Goal: Information Seeking & Learning: Understand process/instructions

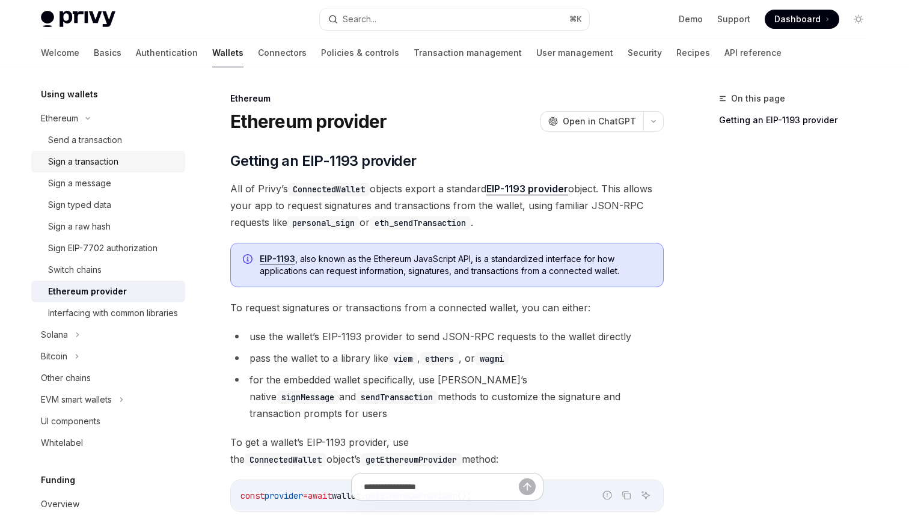
click at [132, 161] on div "Sign a transaction" at bounding box center [113, 162] width 130 height 14
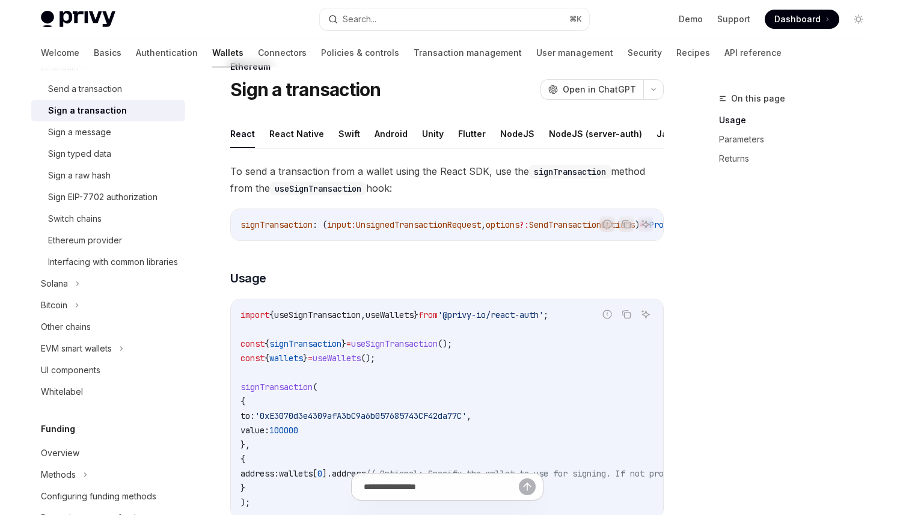
scroll to position [54, 0]
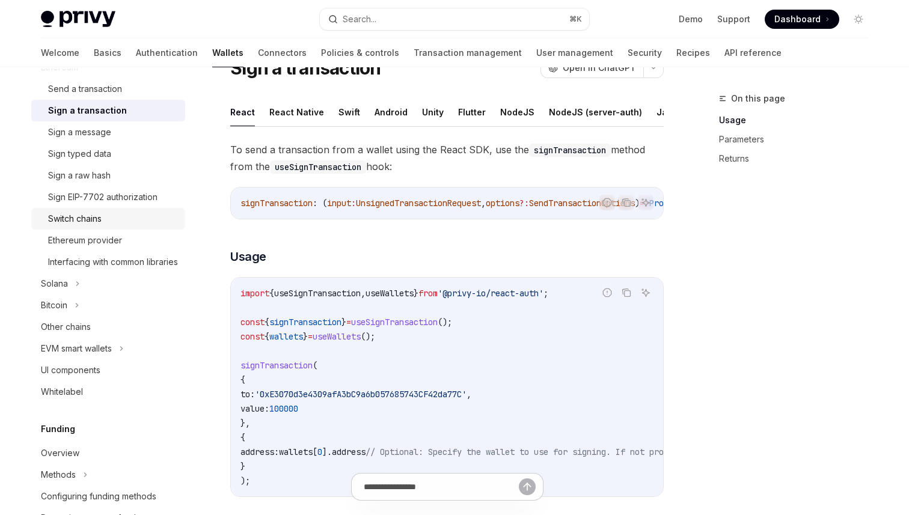
click at [125, 221] on div "Switch chains" at bounding box center [113, 219] width 130 height 14
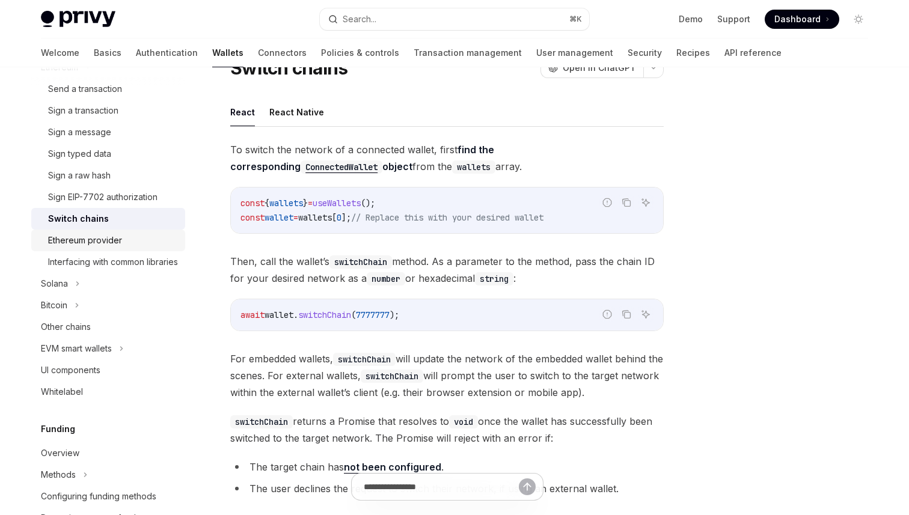
click at [131, 236] on div "Ethereum provider" at bounding box center [113, 240] width 130 height 14
type textarea "*"
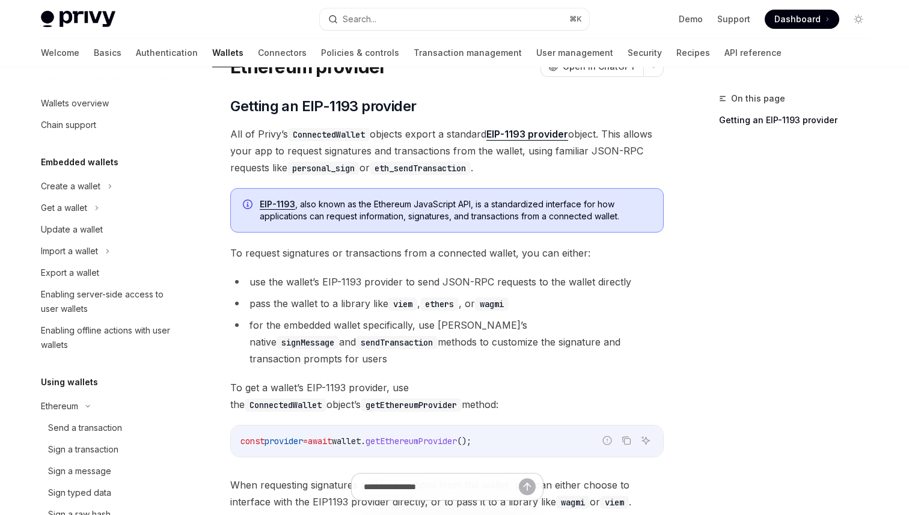
click at [825, 19] on span at bounding box center [802, 19] width 75 height 19
click at [434, 20] on button "Search... ⌘ K" at bounding box center [454, 19] width 269 height 22
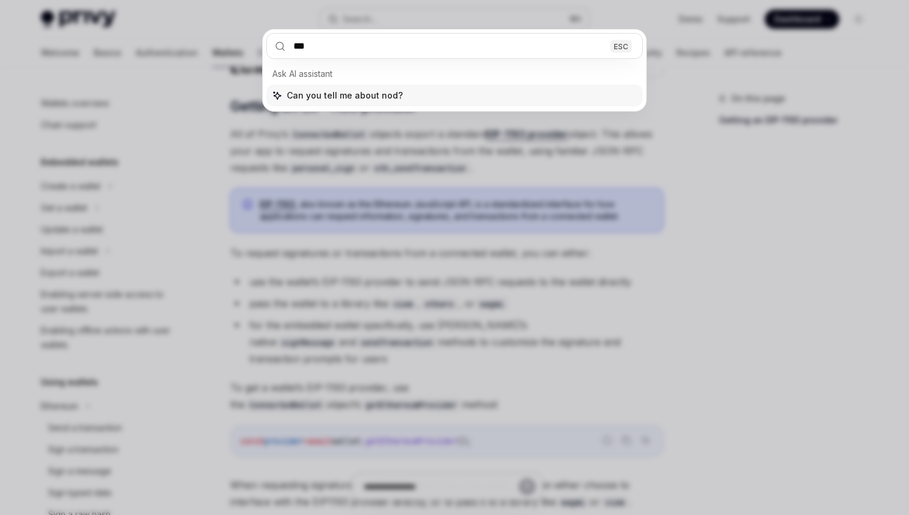
type input "****"
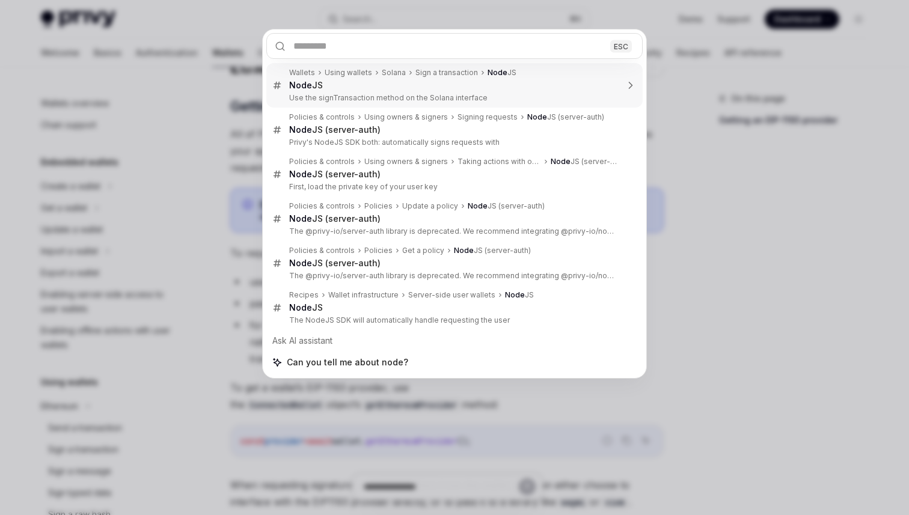
type textarea "*"
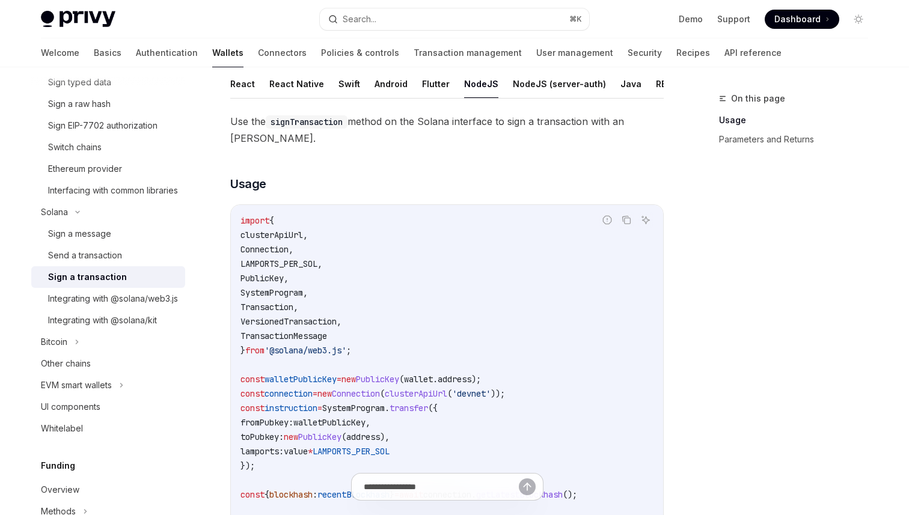
scroll to position [114, 0]
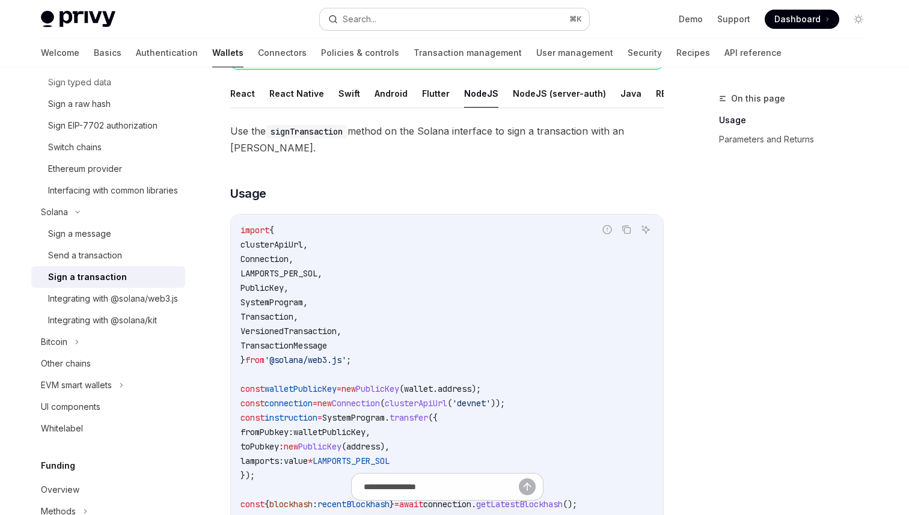
click at [384, 16] on button "Search... ⌘ K" at bounding box center [454, 19] width 269 height 22
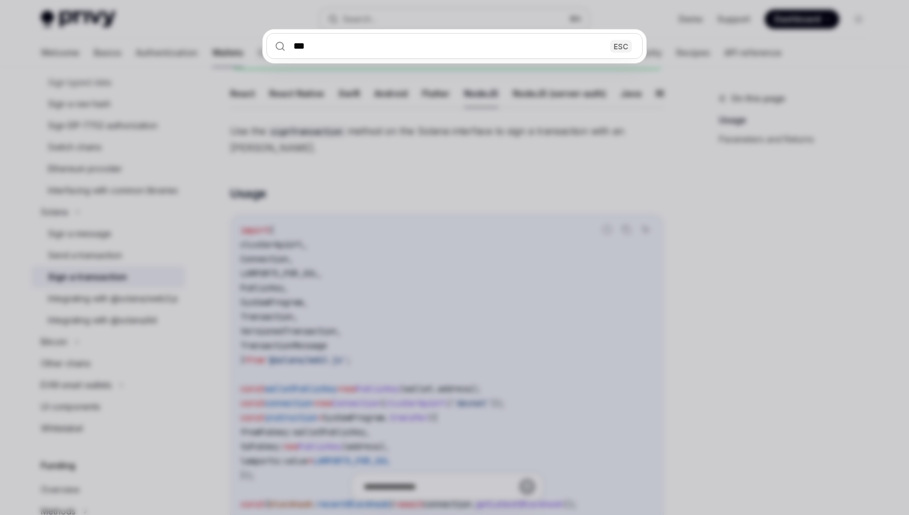
type input "****"
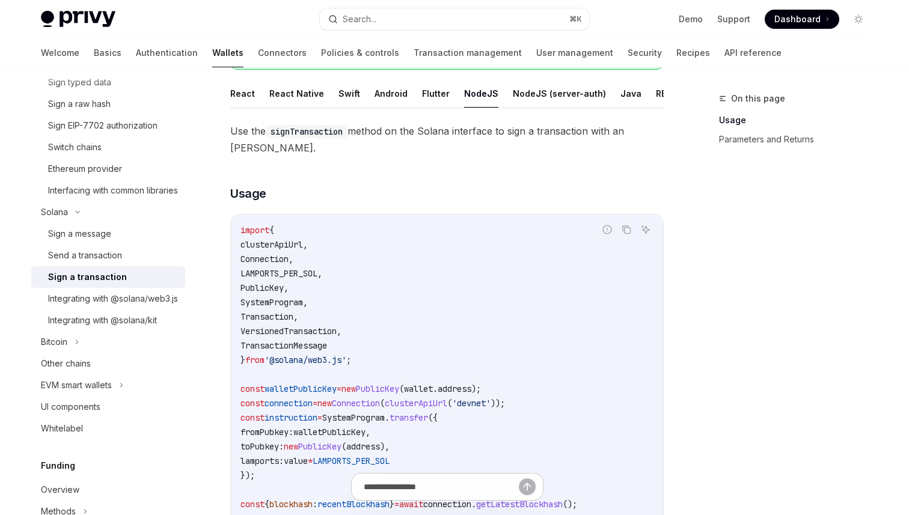
type textarea "*"
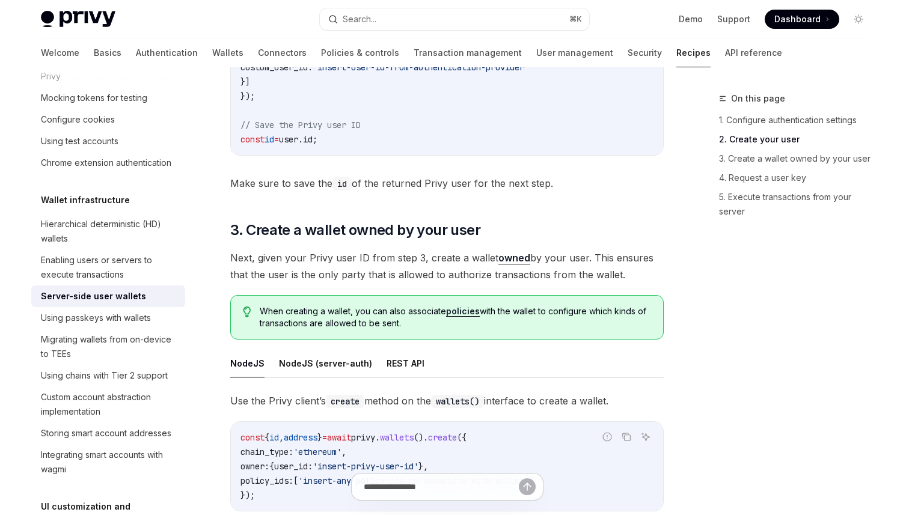
scroll to position [1365, 0]
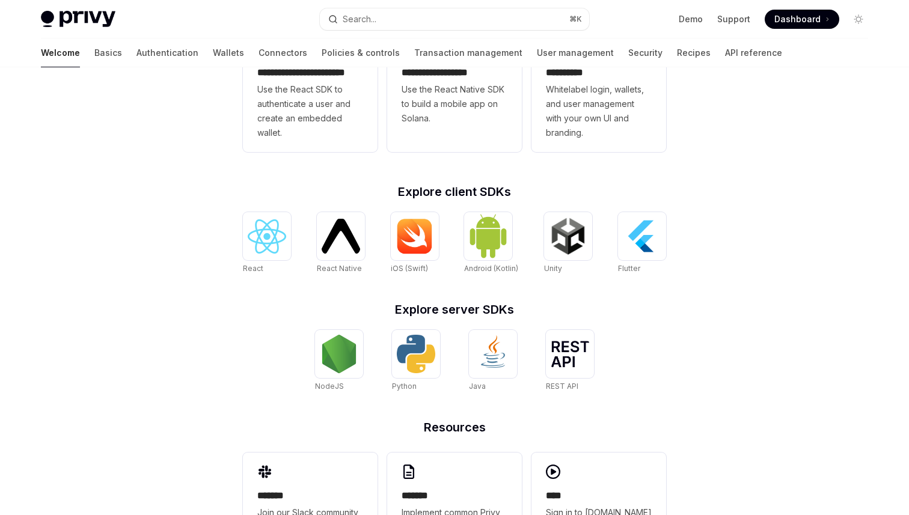
scroll to position [383, 0]
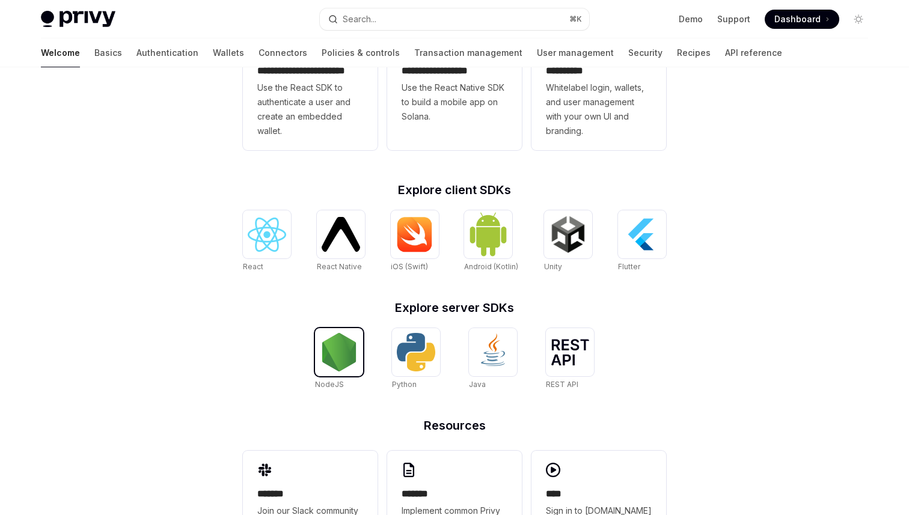
click at [352, 358] on img at bounding box center [339, 352] width 38 height 38
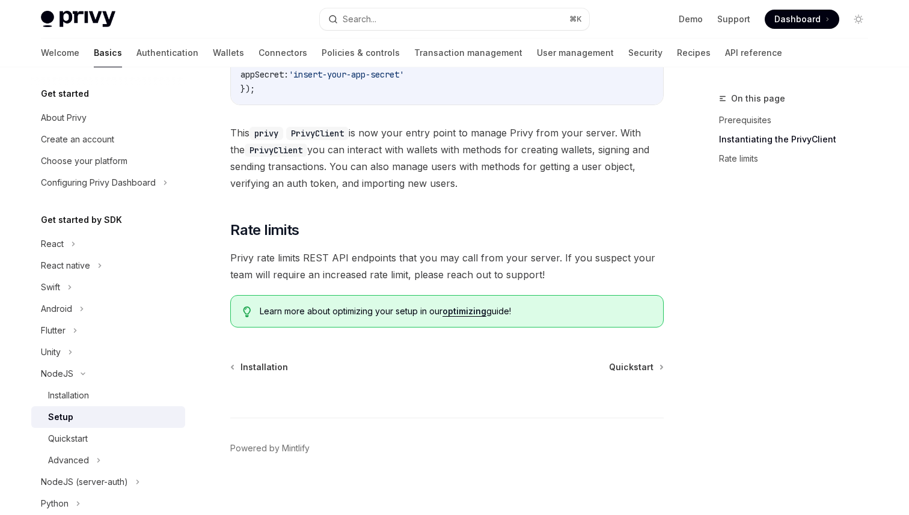
scroll to position [490, 0]
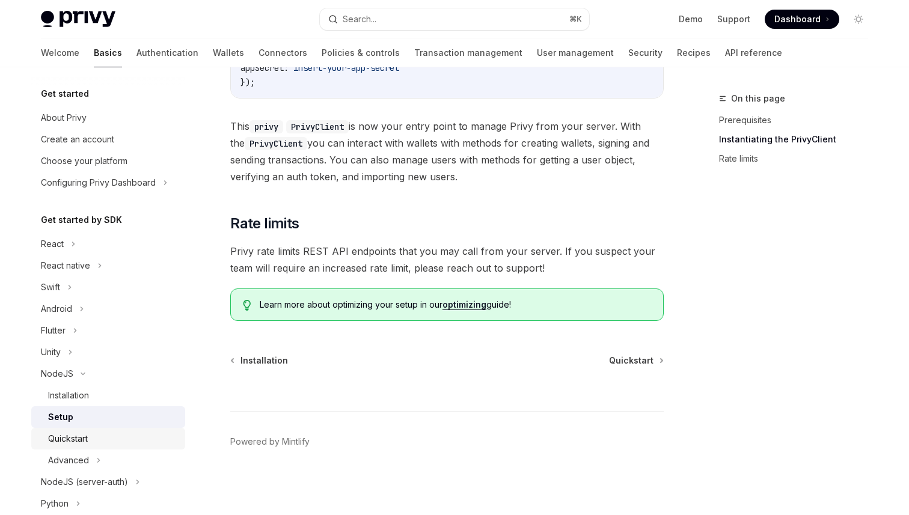
click at [88, 447] on link "Quickstart" at bounding box center [108, 439] width 154 height 22
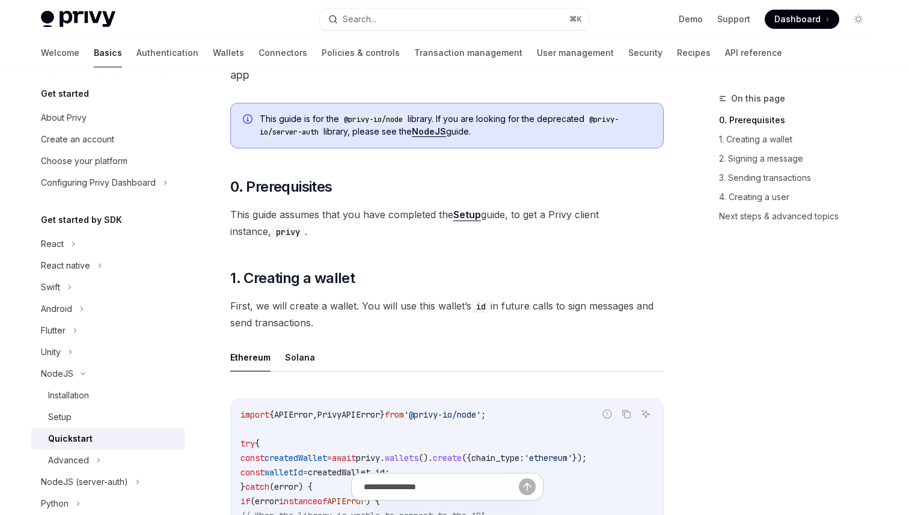
scroll to position [88, 0]
click at [474, 219] on link "Setup" at bounding box center [467, 214] width 28 height 13
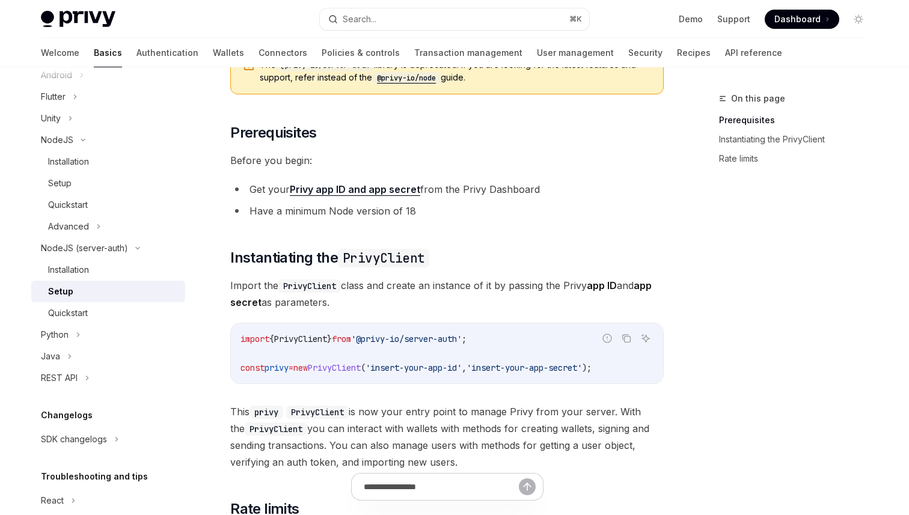
scroll to position [105, 0]
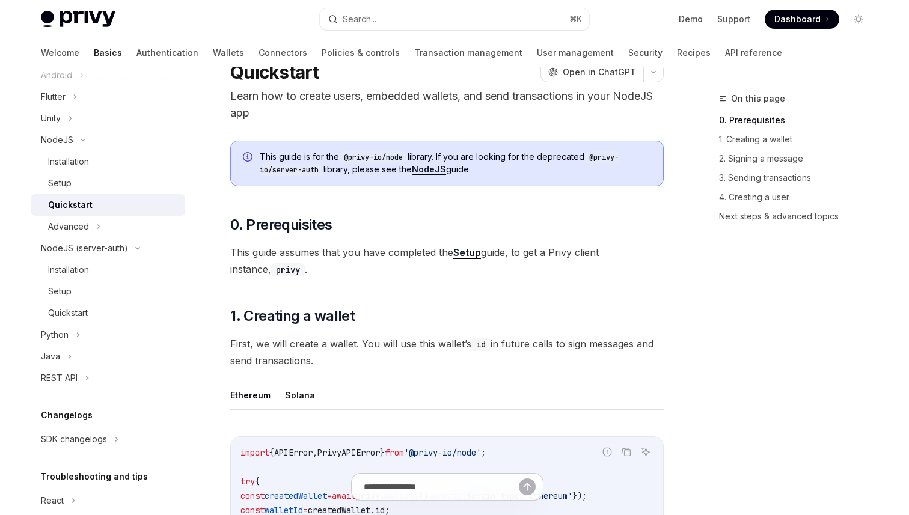
scroll to position [46, 0]
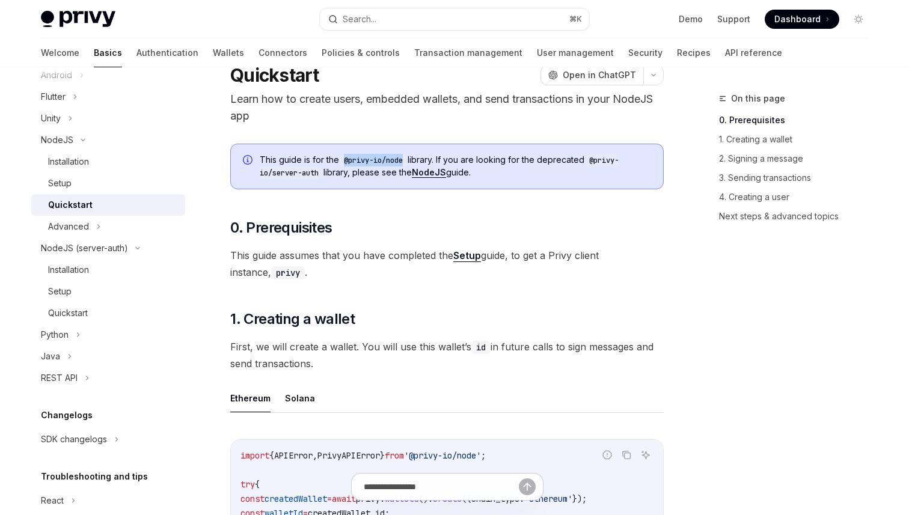
drag, startPoint x: 407, startPoint y: 162, endPoint x: 346, endPoint y: 164, distance: 60.8
click at [346, 164] on code "@privy-io/node" at bounding box center [373, 161] width 69 height 12
copy code "@privy-io/node"
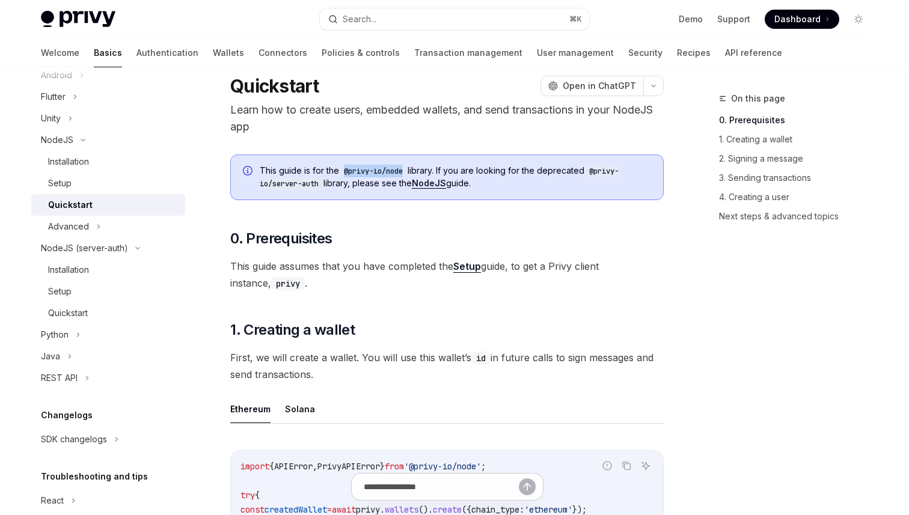
scroll to position [0, 0]
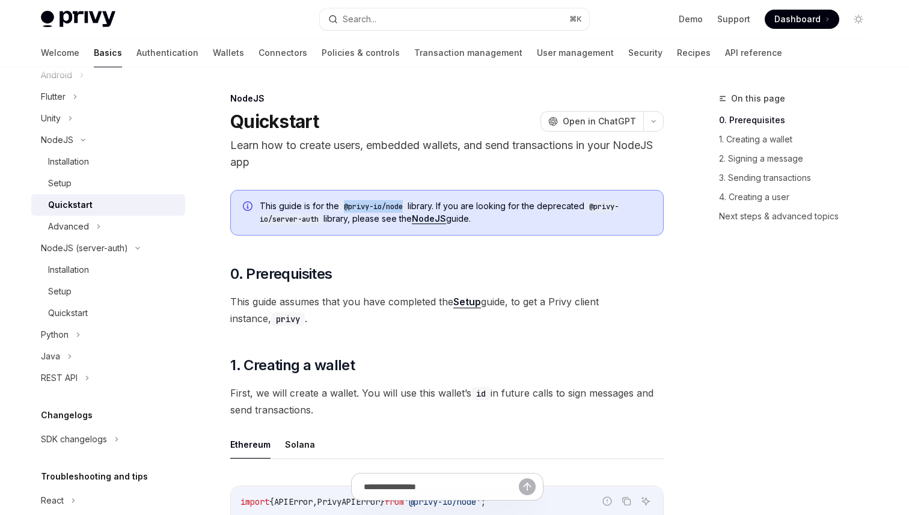
click at [474, 304] on link "Setup" at bounding box center [467, 302] width 28 height 13
click at [466, 304] on link "Setup" at bounding box center [467, 302] width 28 height 13
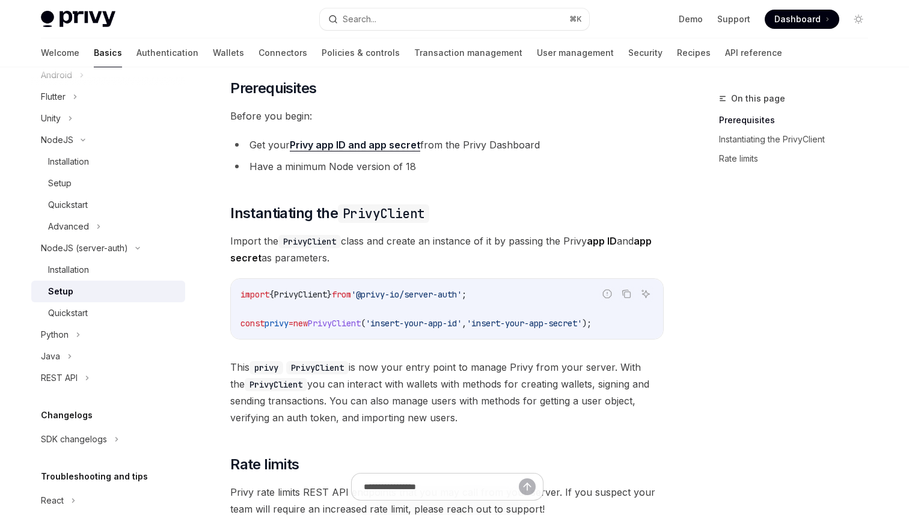
scroll to position [151, 0]
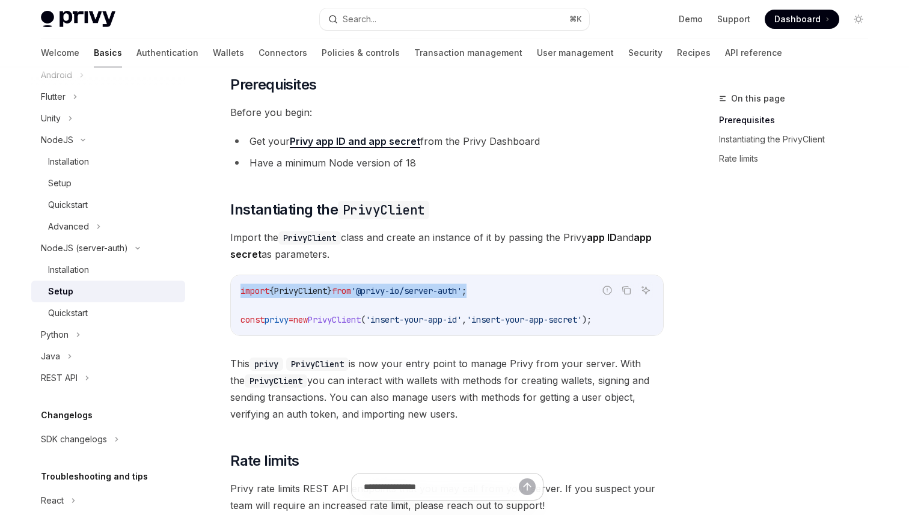
drag, startPoint x: 504, startPoint y: 291, endPoint x: 224, endPoint y: 291, distance: 280.3
click at [224, 291] on div "NodeJS (server-auth) Setup OpenAI Open in ChatGPT OpenAI Open in ChatGPT The @p…" at bounding box center [334, 346] width 664 height 813
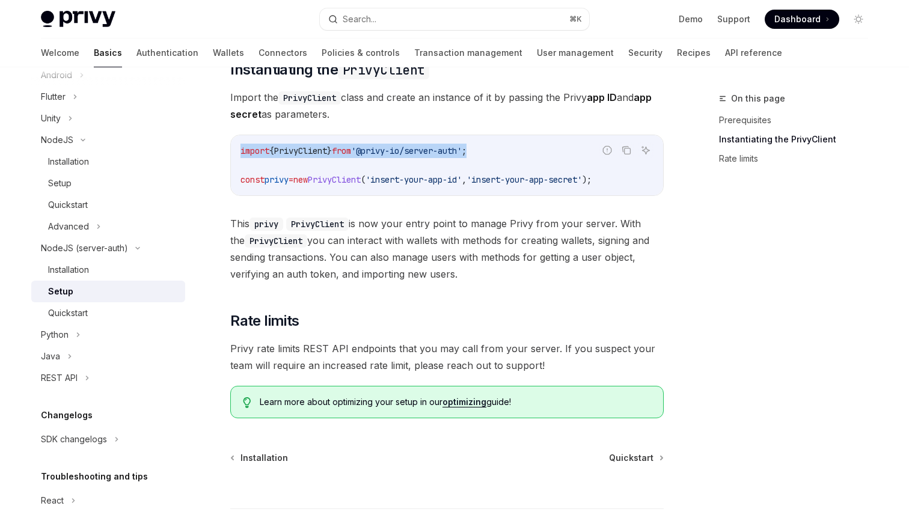
scroll to position [293, 0]
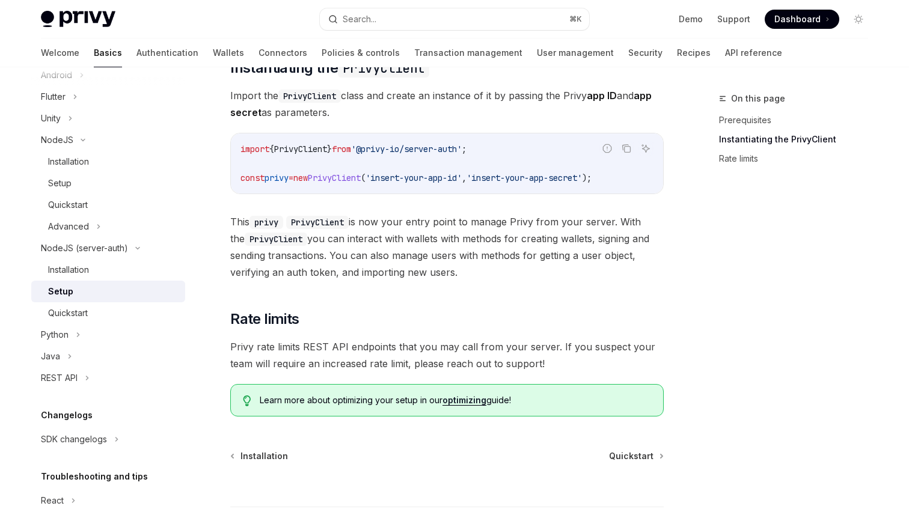
click at [439, 187] on div "import { PrivyClient } from '@privy-io/server-auth' ; const privy = new PrivyCl…" at bounding box center [447, 164] width 432 height 60
click at [523, 151] on code "import { PrivyClient } from '@privy-io/server-auth' ; const privy = new PrivyCl…" at bounding box center [447, 163] width 413 height 43
click at [532, 143] on code "import { PrivyClient } from '@privy-io/server-auth' ; const privy = new PrivyCl…" at bounding box center [447, 163] width 413 height 43
drag, startPoint x: 528, startPoint y: 144, endPoint x: 242, endPoint y: 144, distance: 285.7
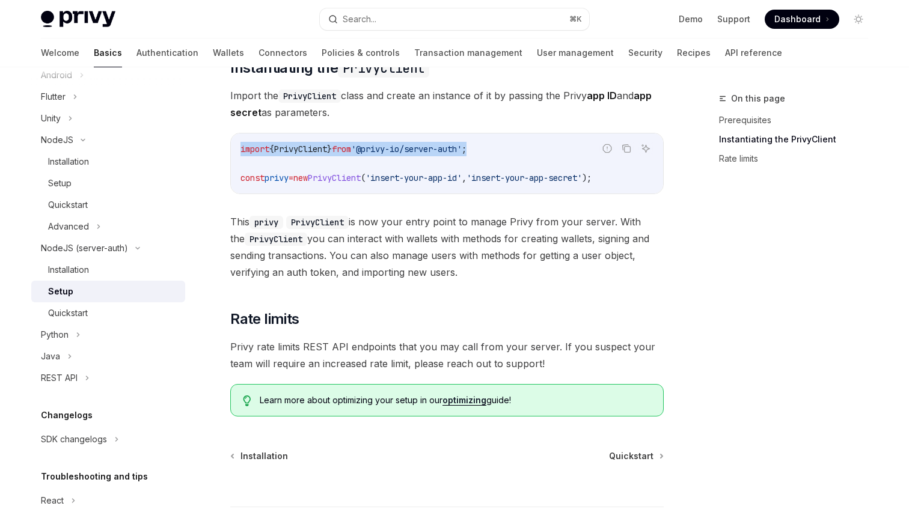
click at [242, 144] on code "import { PrivyClient } from '@privy-io/server-auth' ; const privy = new PrivyCl…" at bounding box center [447, 163] width 413 height 43
copy span "import { PrivyClient } from '@privy-io/server-auth' ;"
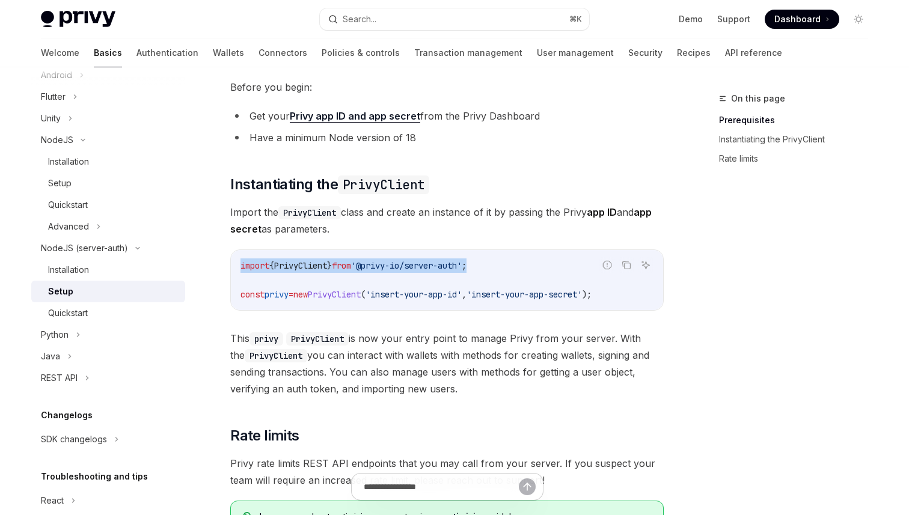
scroll to position [166, 0]
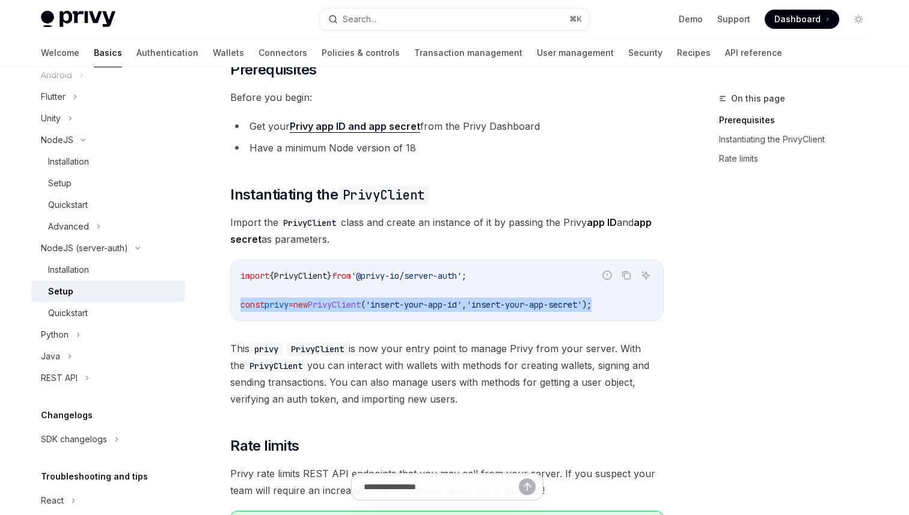
drag, startPoint x: 640, startPoint y: 304, endPoint x: 240, endPoint y: 307, distance: 400.0
click at [240, 307] on div "import { PrivyClient } from '@privy-io/server-auth' ; const privy = new PrivyCl…" at bounding box center [447, 290] width 432 height 60
copy span "const privy = new PrivyClient ( 'insert-your-app-id' , 'insert-your-app-secret'…"
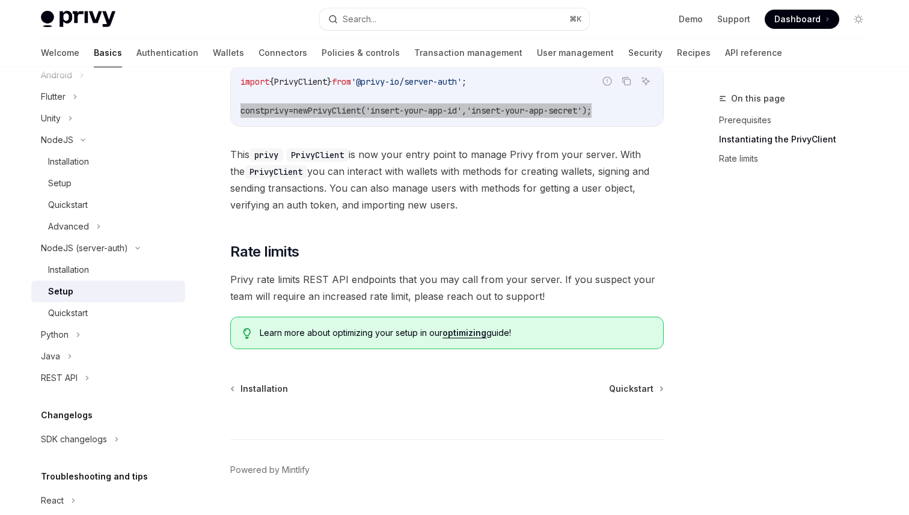
scroll to position [363, 0]
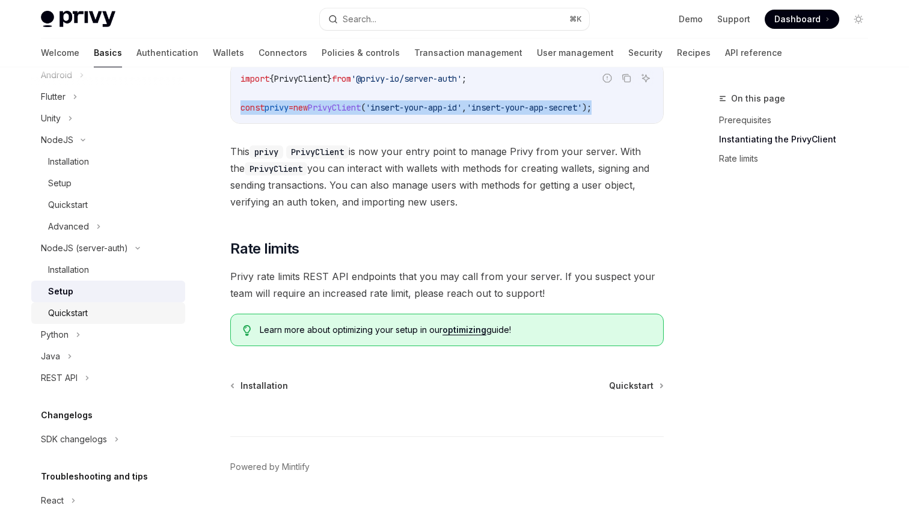
click at [121, 313] on div "Quickstart" at bounding box center [113, 313] width 130 height 14
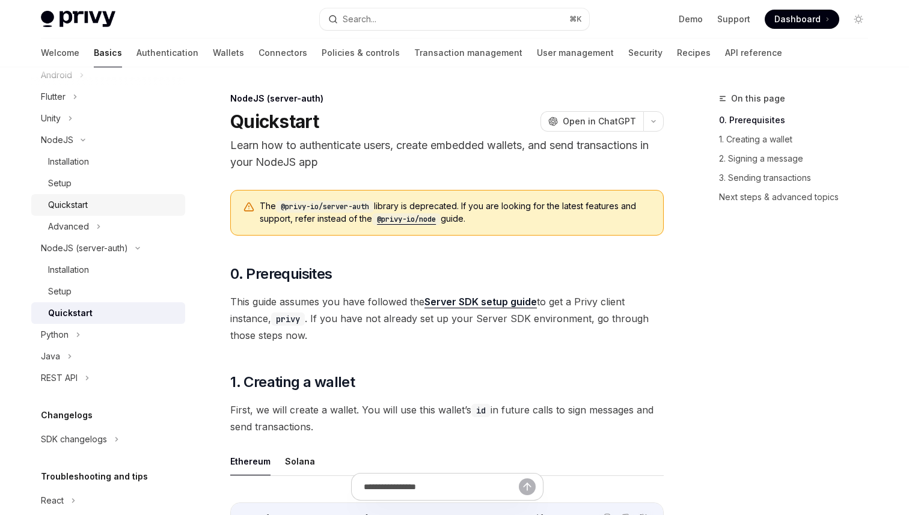
click at [137, 201] on div "Quickstart" at bounding box center [113, 205] width 130 height 14
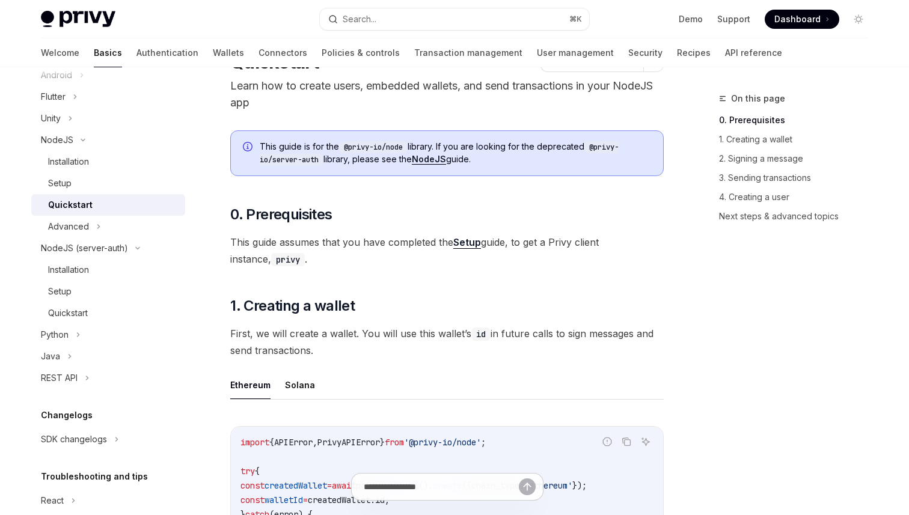
scroll to position [97, 0]
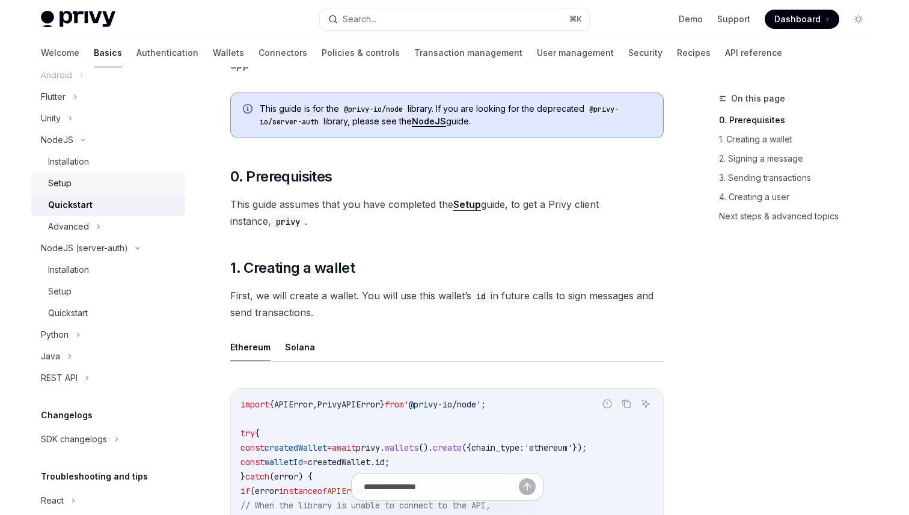
click at [159, 176] on div "Setup" at bounding box center [113, 183] width 130 height 14
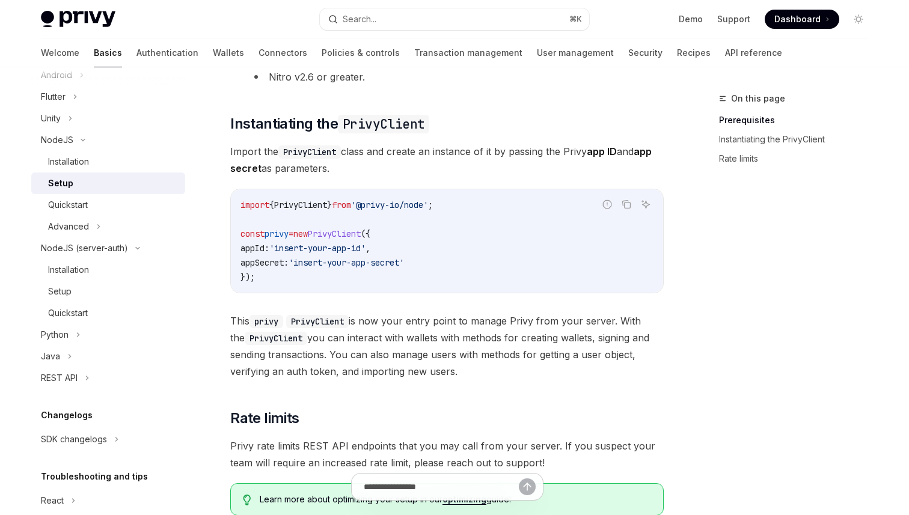
scroll to position [297, 0]
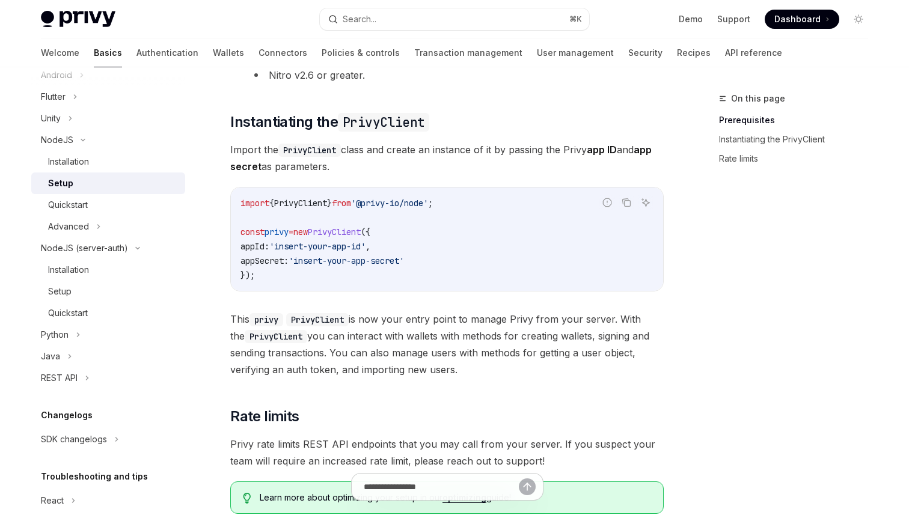
click at [367, 267] on code "import { PrivyClient } from '@privy-io/node' ; const privy = new PrivyClient ({…" at bounding box center [447, 239] width 413 height 87
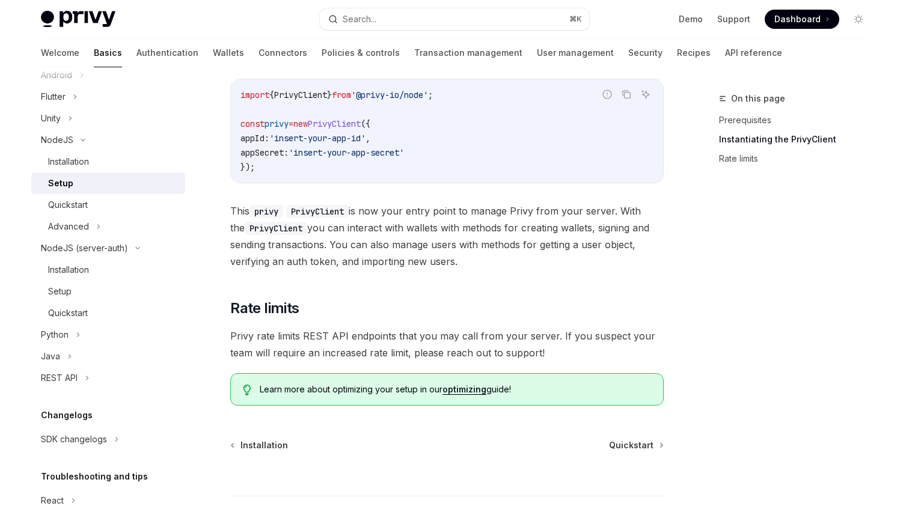
scroll to position [411, 0]
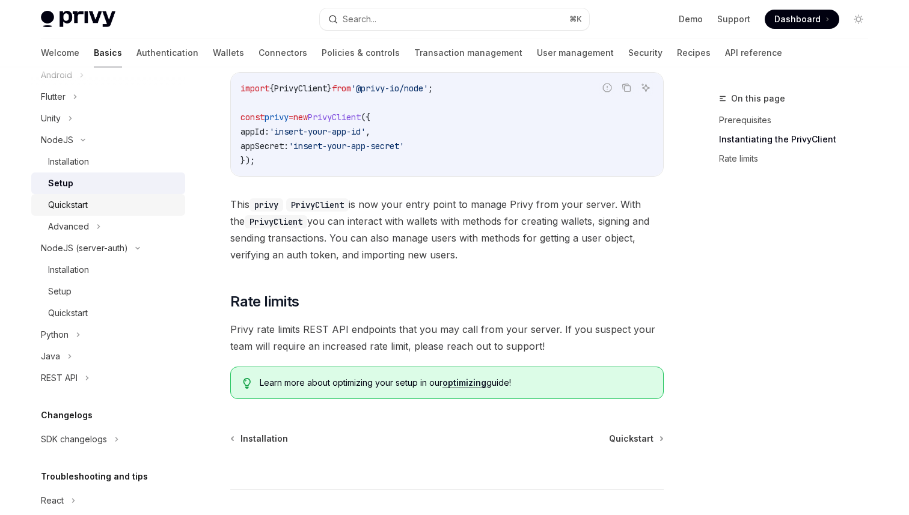
click at [89, 200] on div "Quickstart" at bounding box center [113, 205] width 130 height 14
type textarea "*"
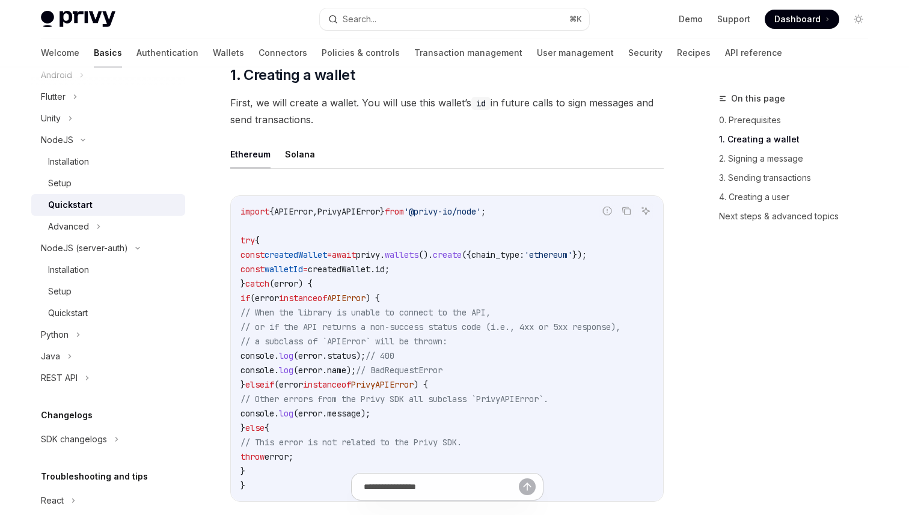
scroll to position [294, 0]
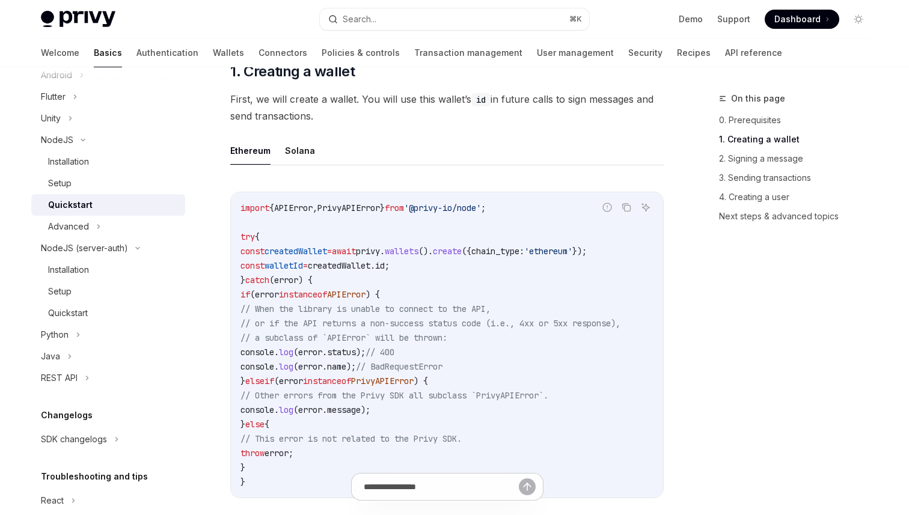
click at [419, 256] on span "wallets" at bounding box center [402, 251] width 34 height 11
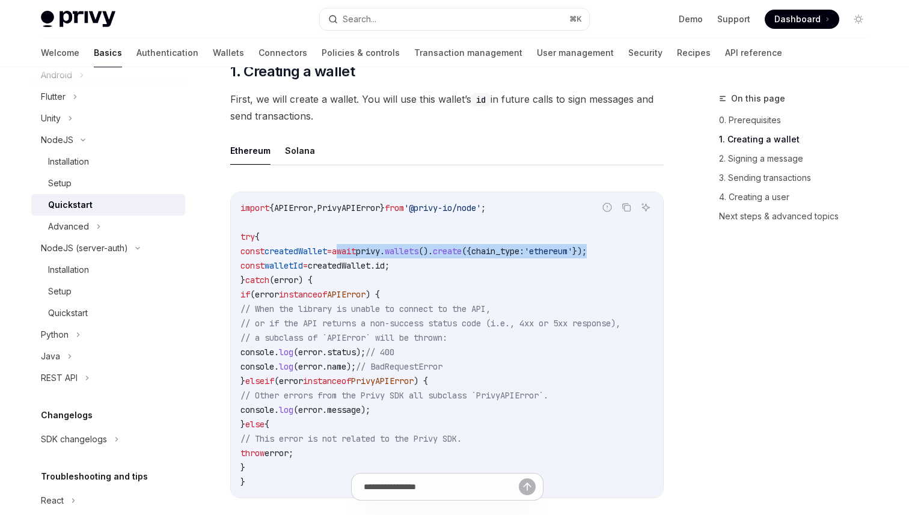
scroll to position [0, 25]
drag, startPoint x: 360, startPoint y: 252, endPoint x: 618, endPoint y: 249, distance: 258.0
click at [618, 249] on code "import { APIError , PrivyAPIError } from '@privy-io/node' ; try { const created…" at bounding box center [447, 345] width 413 height 289
copy span "await privy . wallets (). create ({ chain_type: 'ethereum' });"
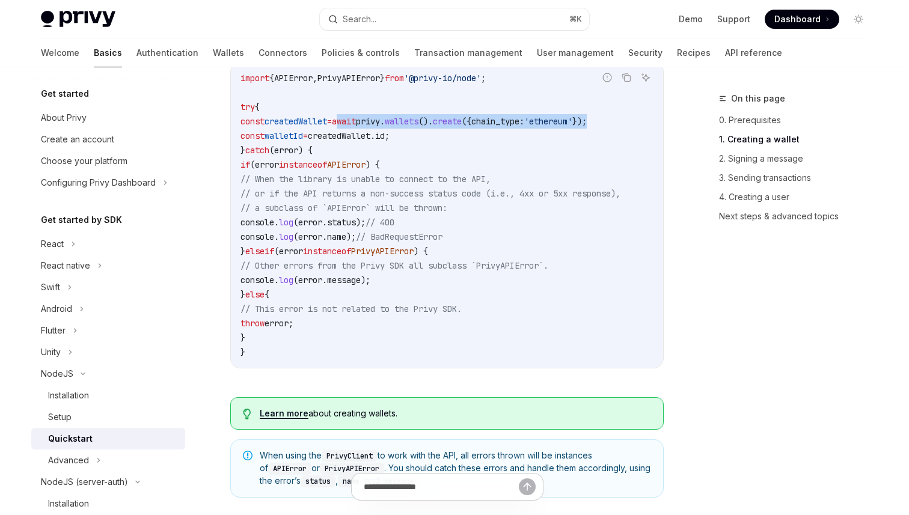
scroll to position [400, 0]
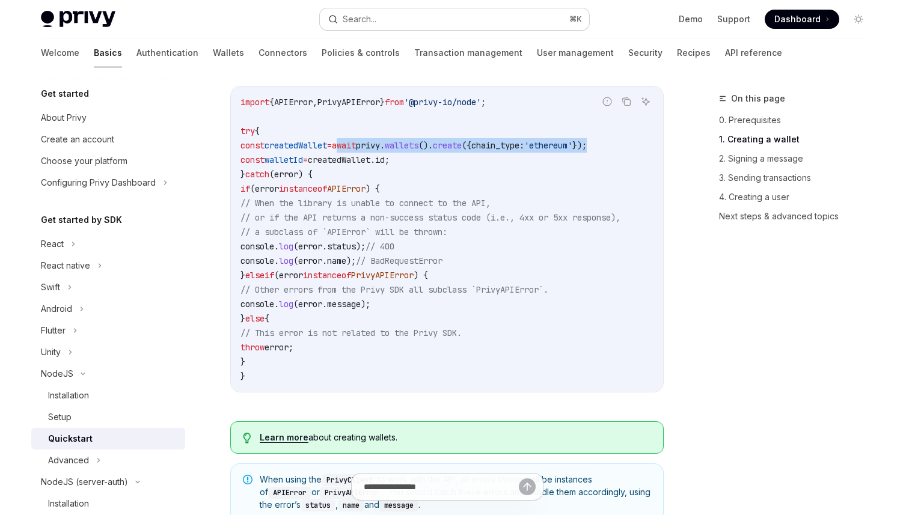
click at [402, 14] on button "Search... ⌘ K" at bounding box center [454, 19] width 269 height 22
click at [402, 22] on button "Search... ⌘ K" at bounding box center [454, 19] width 269 height 22
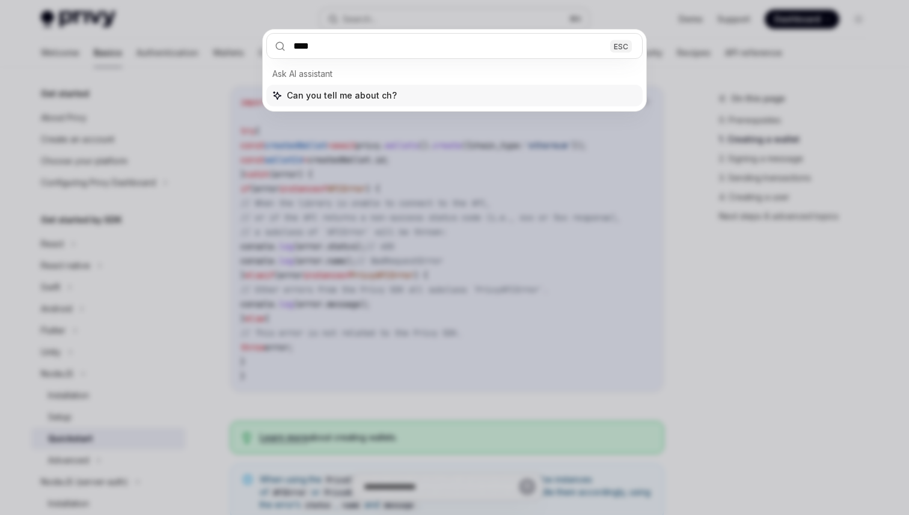
type input "*****"
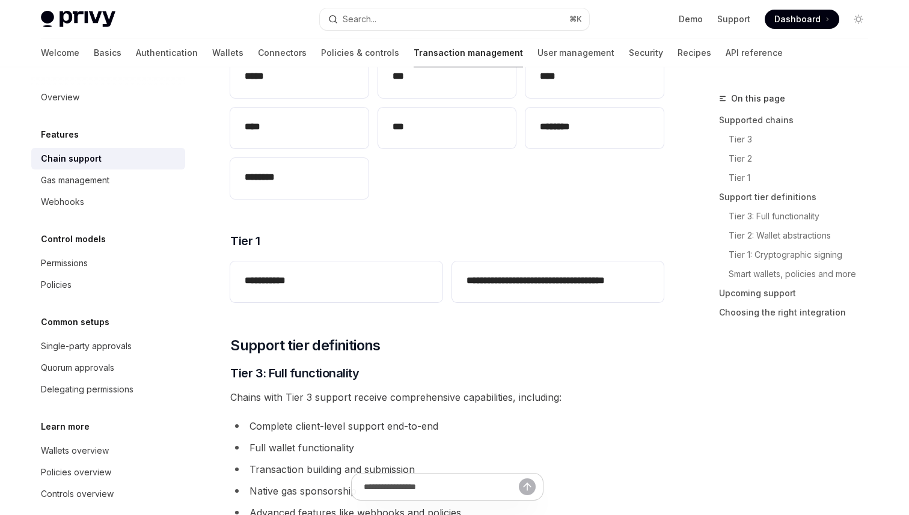
scroll to position [67, 0]
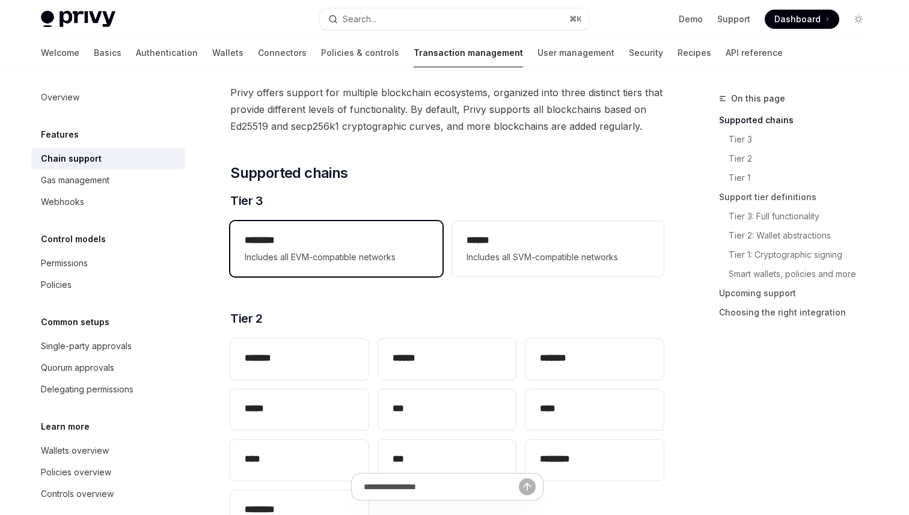
click at [370, 234] on h2 "********" at bounding box center [336, 240] width 183 height 14
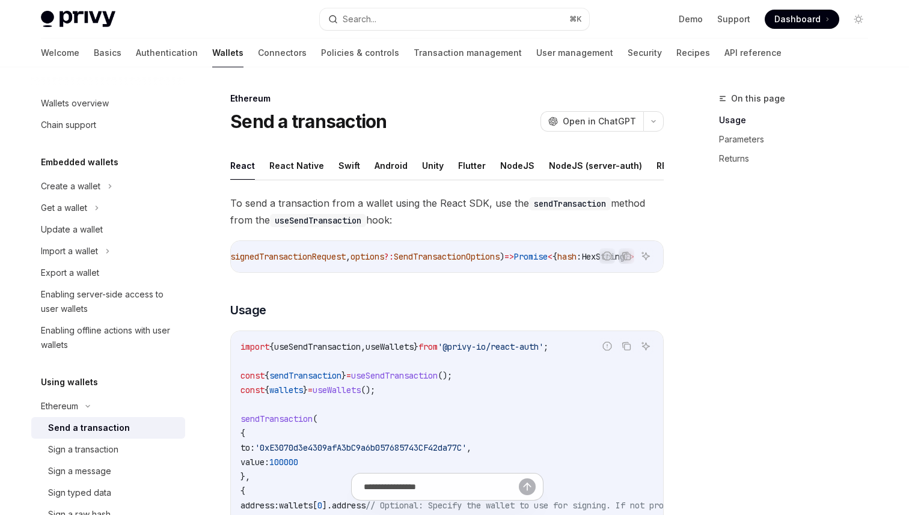
scroll to position [4, 0]
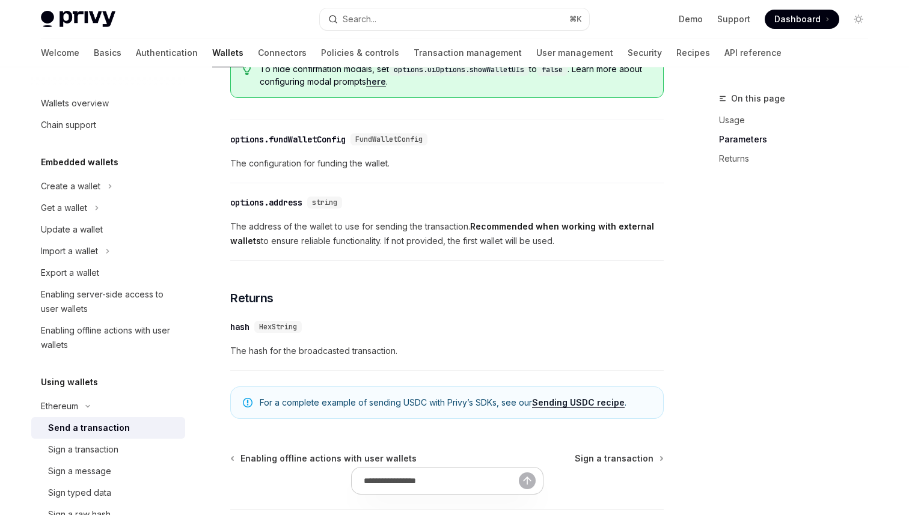
type textarea "*"
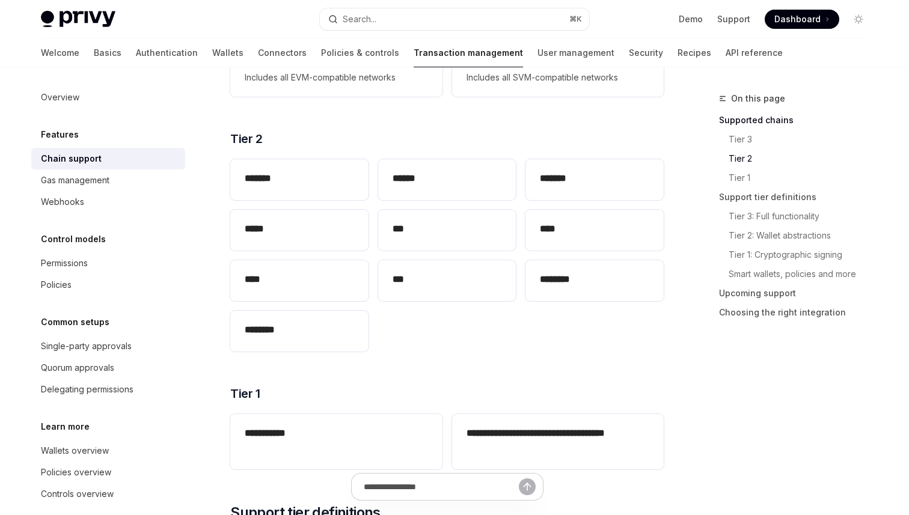
scroll to position [405, 0]
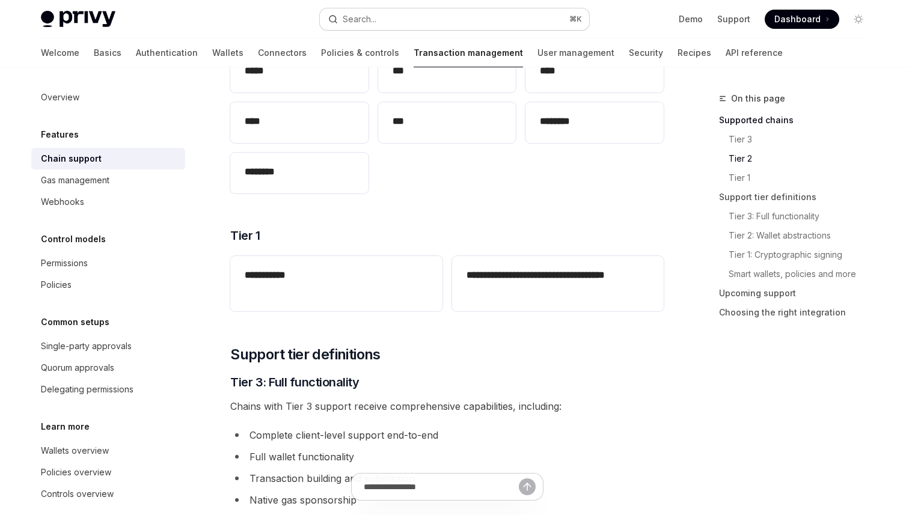
click at [419, 8] on button "Search... ⌘ K" at bounding box center [454, 19] width 269 height 22
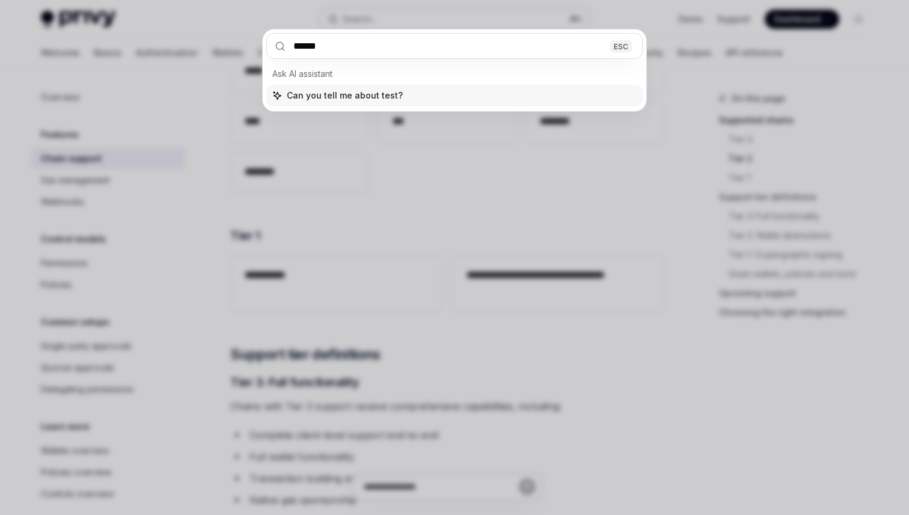
type input "*******"
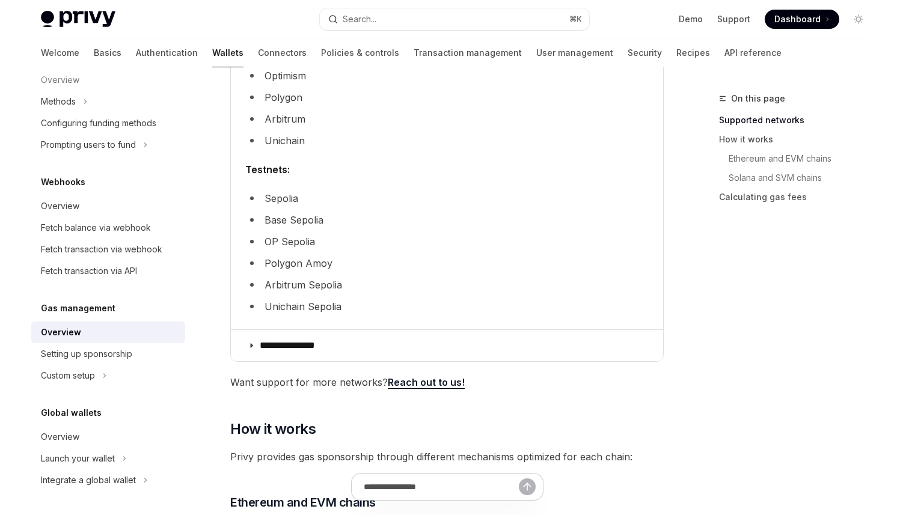
scroll to position [402, 0]
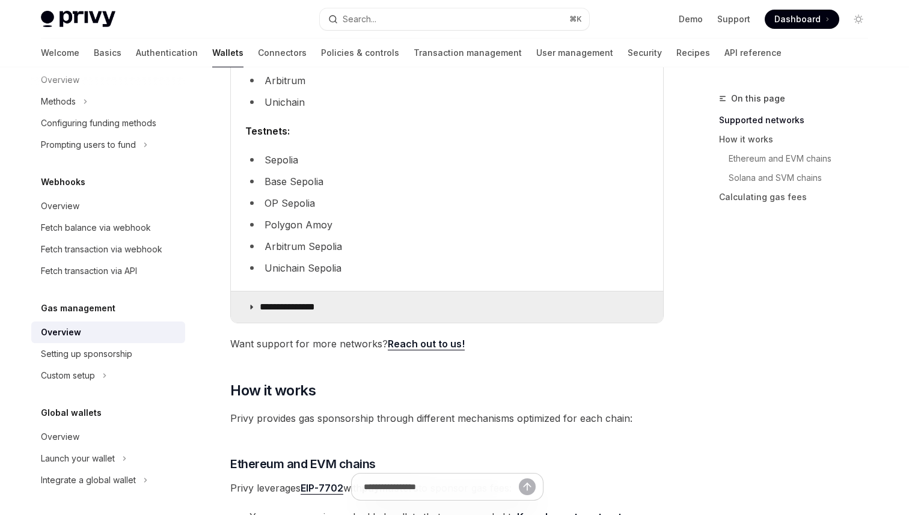
click at [336, 312] on p "**********" at bounding box center [298, 307] width 76 height 12
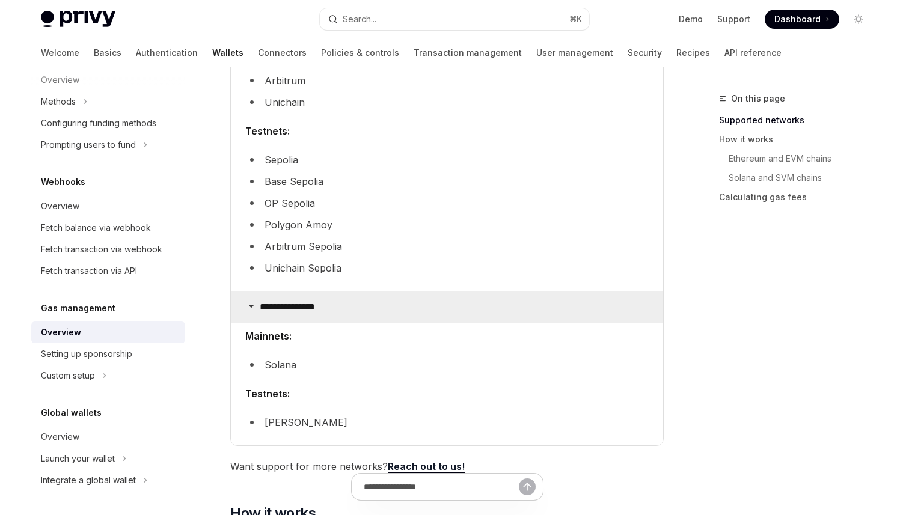
click at [336, 312] on p "**********" at bounding box center [298, 307] width 76 height 12
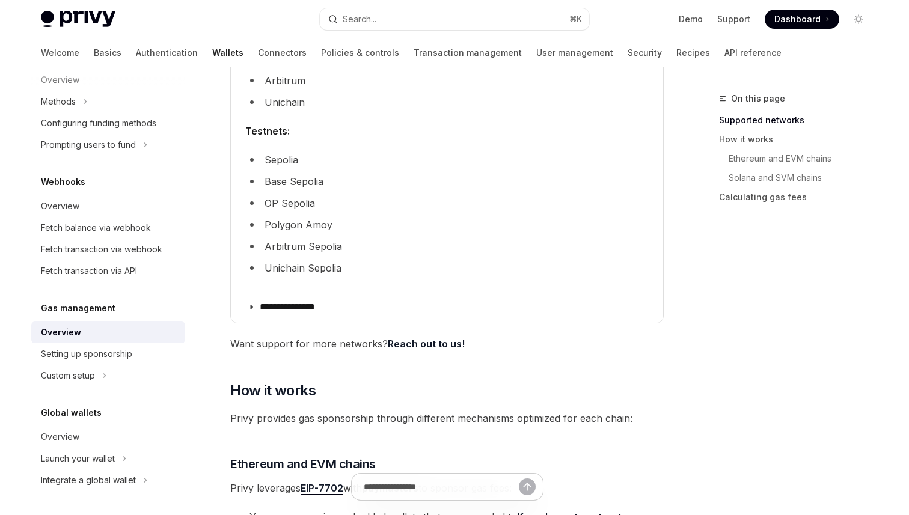
click at [283, 125] on strong "Testnets:" at bounding box center [267, 131] width 45 height 12
click at [283, 158] on li "Sepolia" at bounding box center [447, 160] width 404 height 17
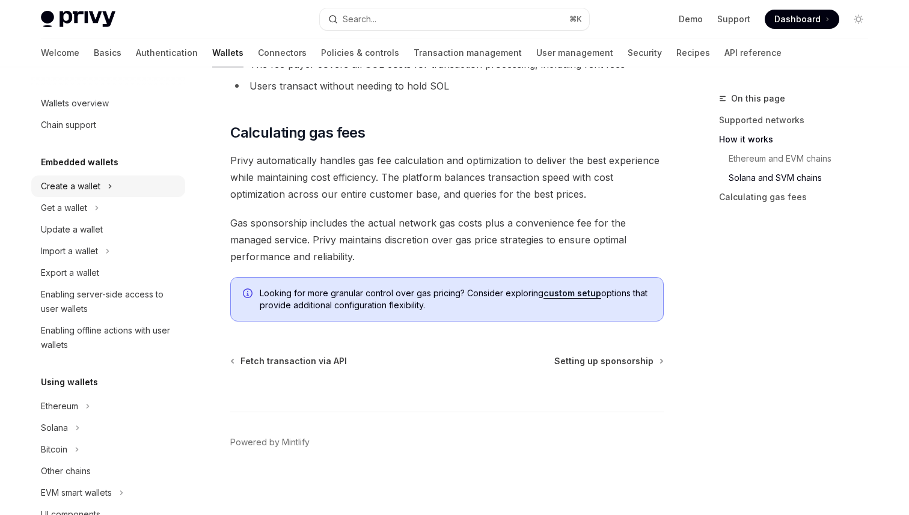
click at [112, 193] on icon at bounding box center [110, 186] width 5 height 14
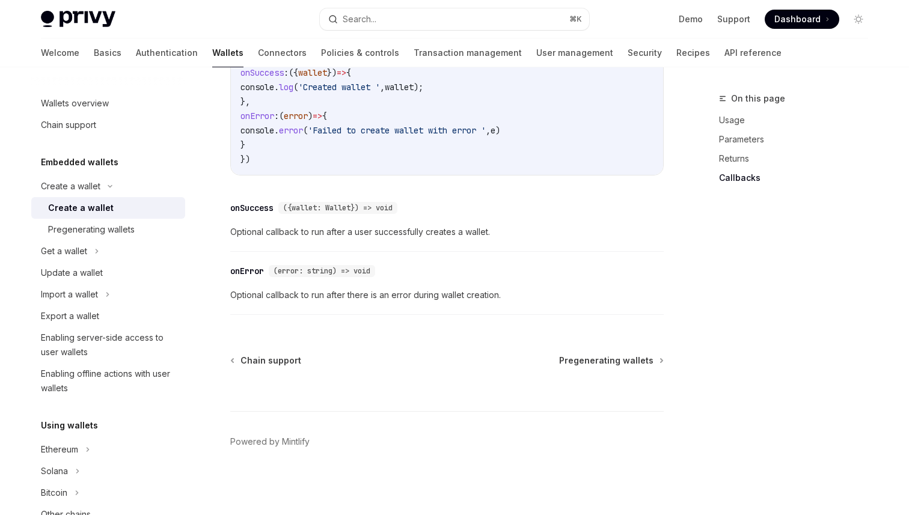
scroll to position [728, 0]
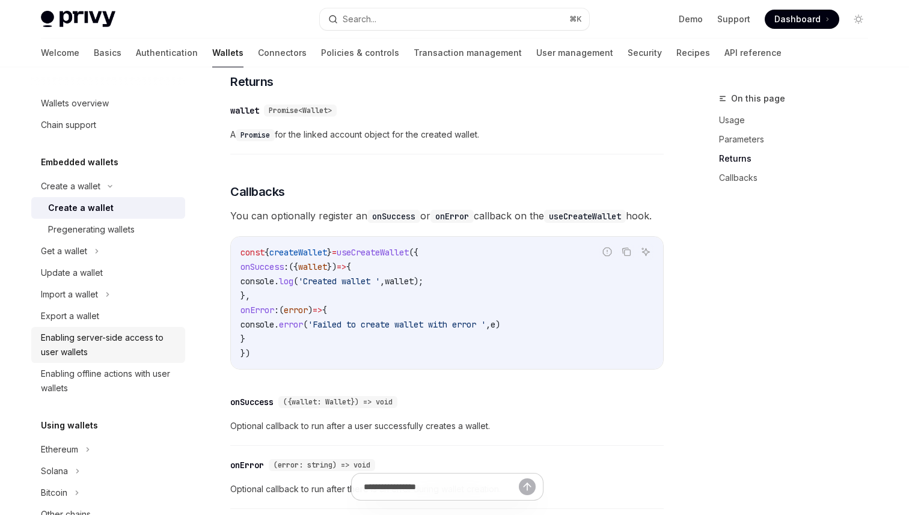
click at [146, 357] on div "Enabling server-side access to user wallets" at bounding box center [109, 345] width 137 height 29
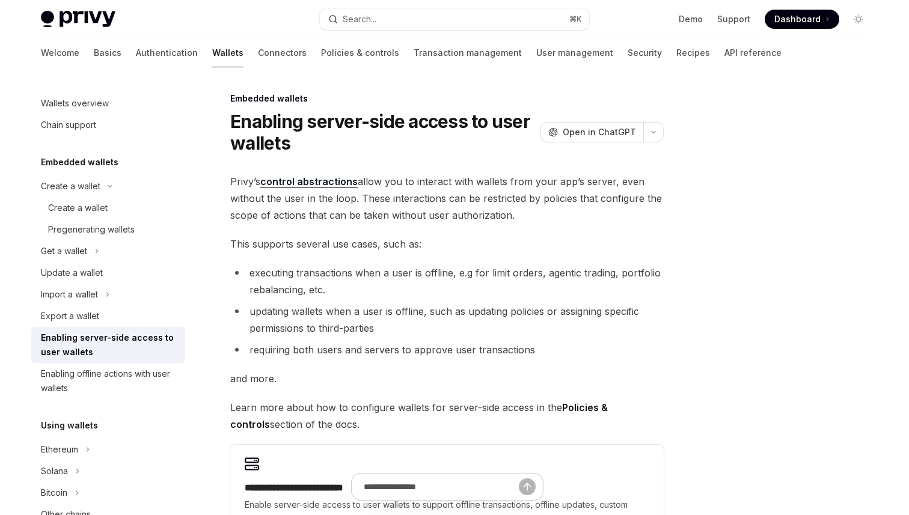
scroll to position [147, 0]
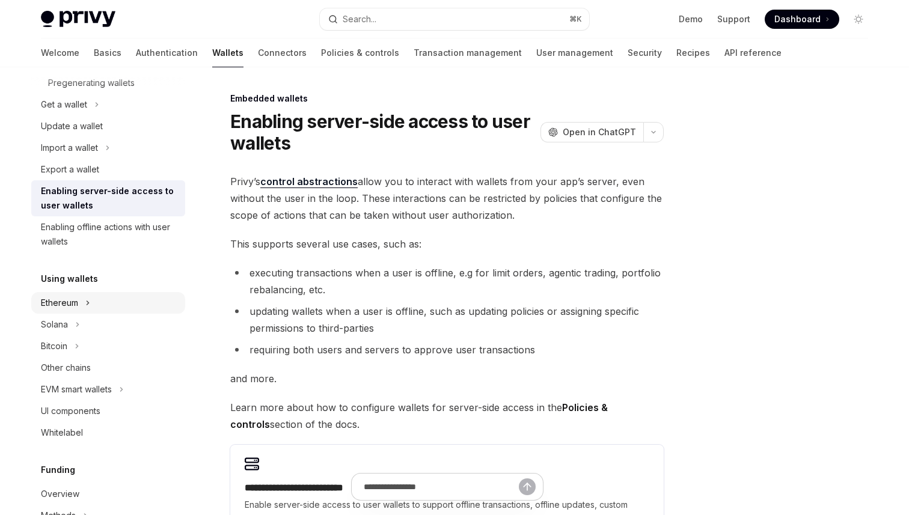
click at [133, 297] on div "Ethereum" at bounding box center [108, 303] width 154 height 22
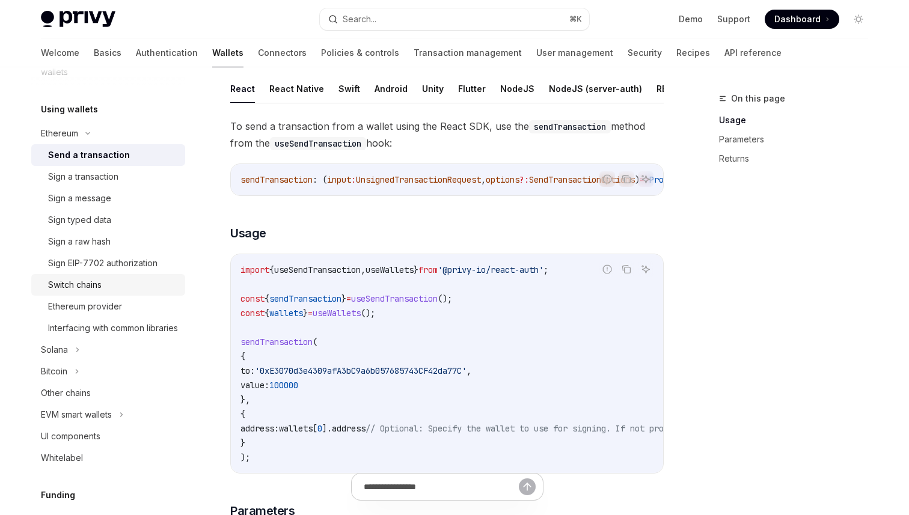
scroll to position [374, 0]
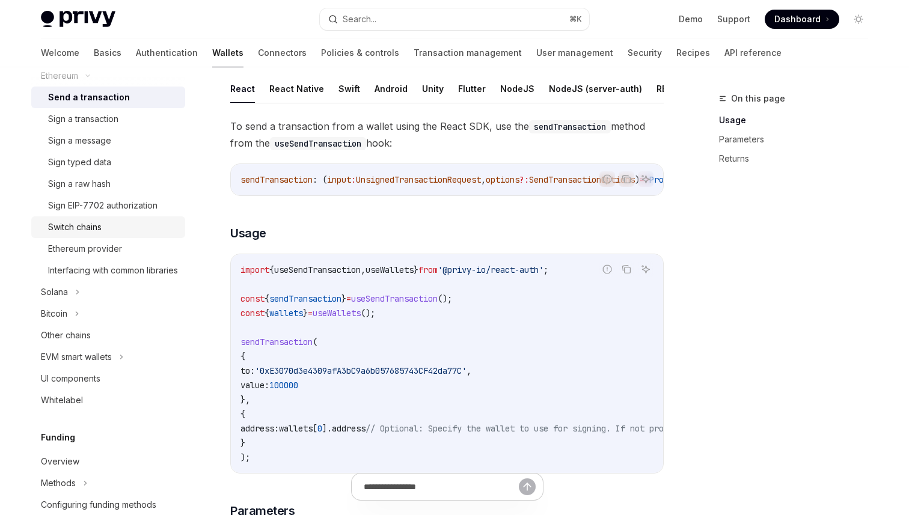
click at [125, 233] on div "Switch chains" at bounding box center [113, 227] width 130 height 14
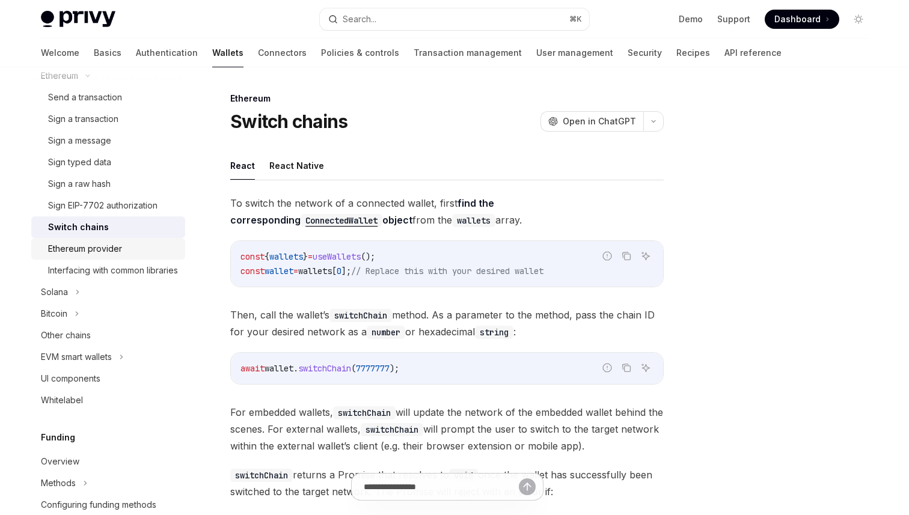
click at [124, 247] on div "Ethereum provider" at bounding box center [113, 249] width 130 height 14
type textarea "*"
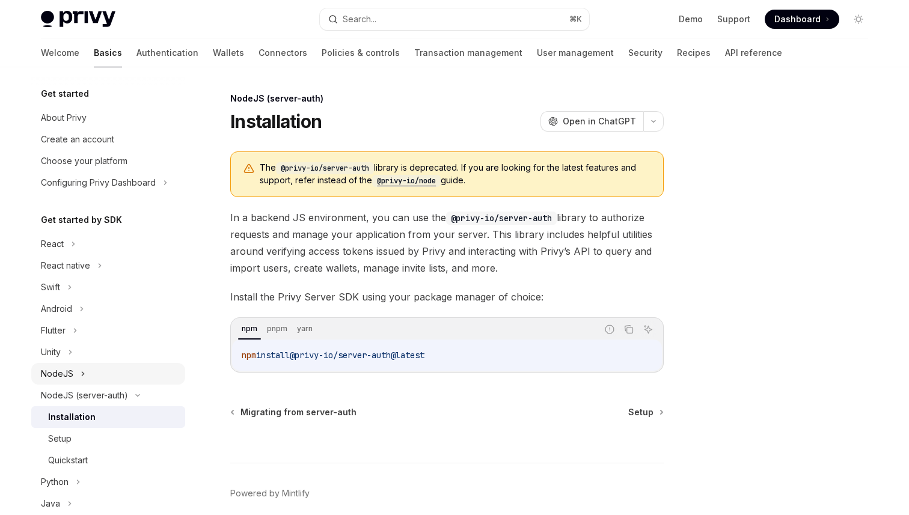
click at [126, 377] on div "NodeJS" at bounding box center [108, 374] width 154 height 22
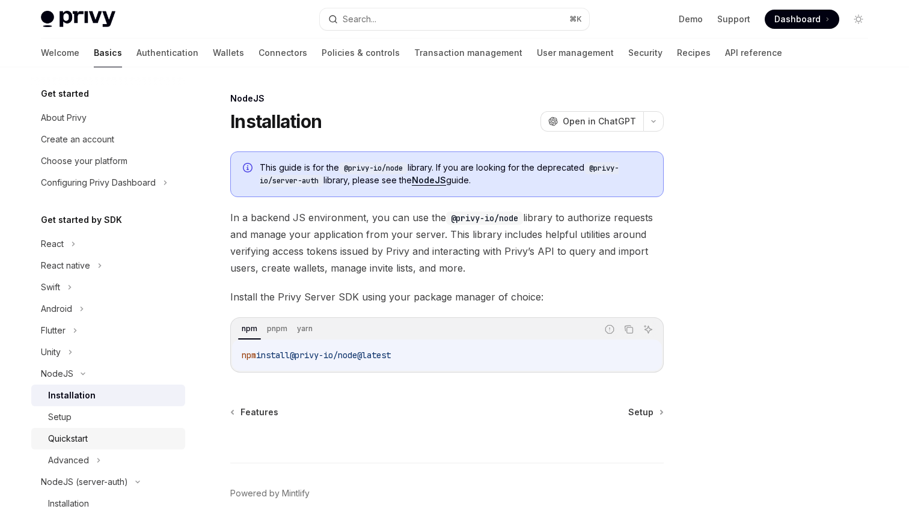
click at [140, 438] on div "Quickstart" at bounding box center [113, 439] width 130 height 14
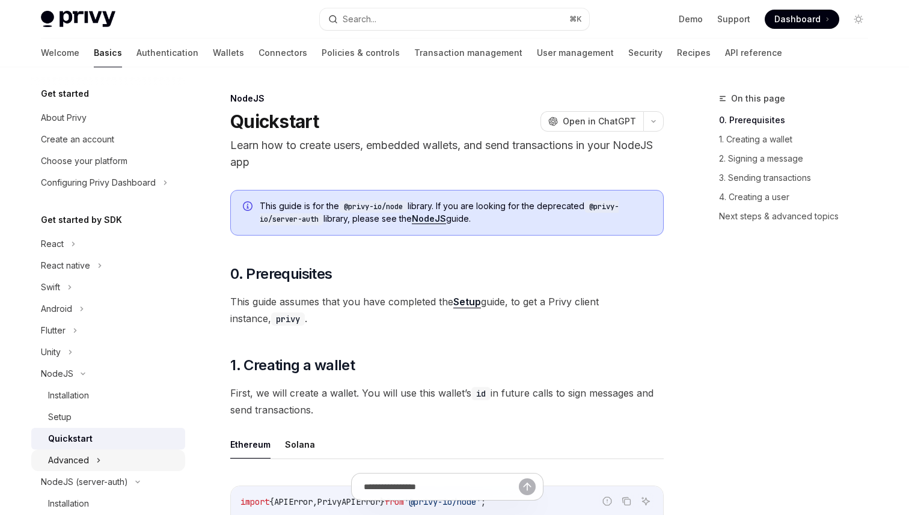
click at [139, 454] on div "Advanced" at bounding box center [108, 461] width 154 height 22
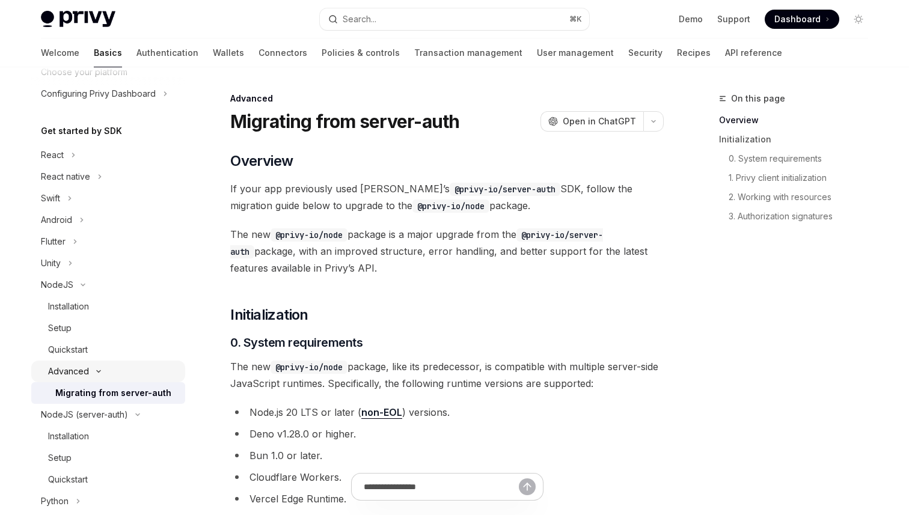
scroll to position [90, 0]
click at [138, 357] on link "Quickstart" at bounding box center [108, 350] width 154 height 22
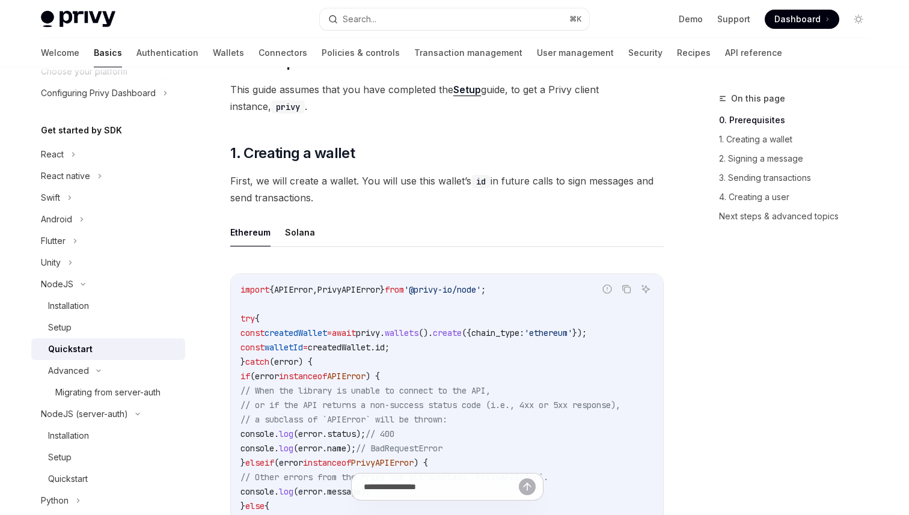
scroll to position [309, 0]
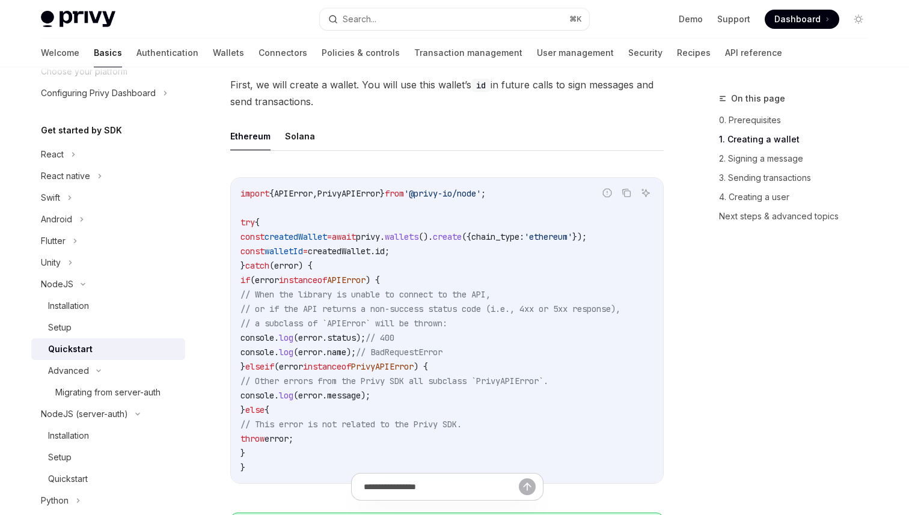
click at [411, 243] on code "import { APIError , PrivyAPIError } from '@privy-io/node' ; try { const created…" at bounding box center [447, 330] width 413 height 289
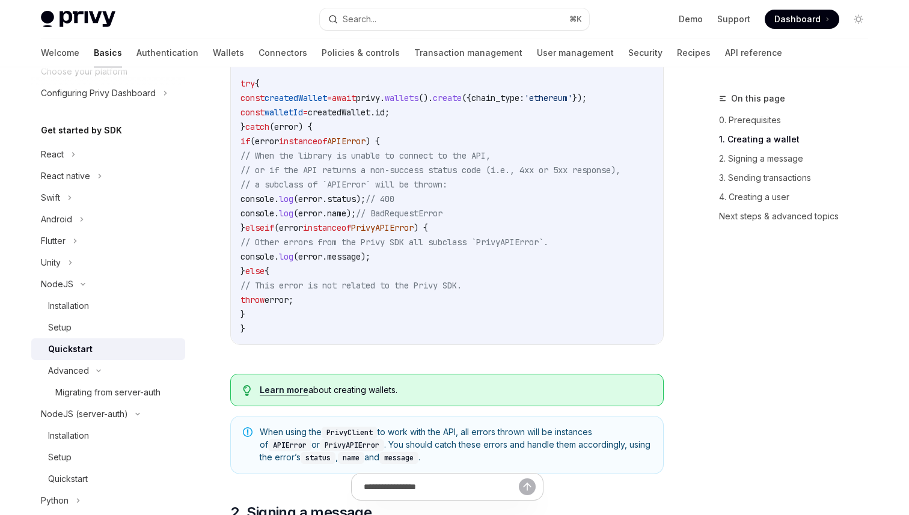
scroll to position [382, 0]
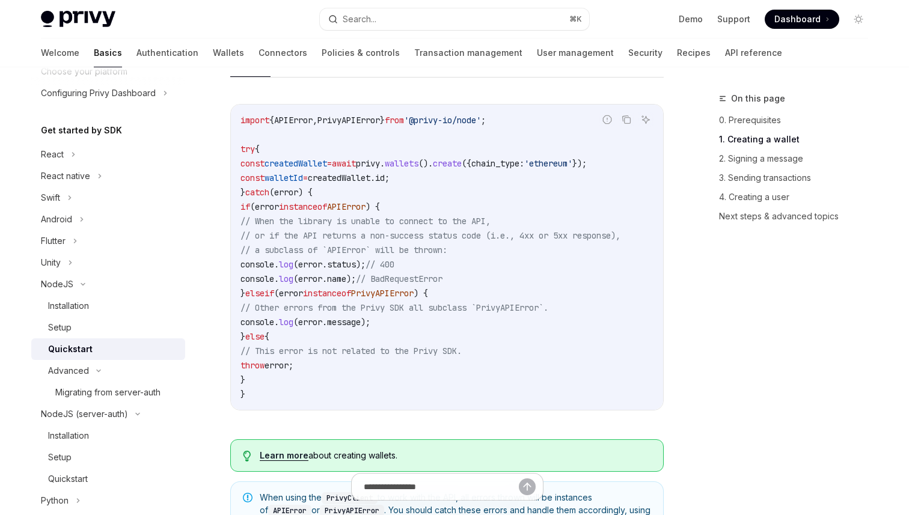
click at [416, 156] on code "import { APIError , PrivyAPIError } from '@privy-io/node' ; try { const created…" at bounding box center [447, 257] width 413 height 289
drag, startPoint x: 362, startPoint y: 161, endPoint x: 641, endPoint y: 159, distance: 278.5
click at [641, 159] on code "import { APIError , PrivyAPIError } from '@privy-io/node' ; try { const created…" at bounding box center [447, 257] width 413 height 289
copy span "await privy . wallets (). create ({ chain_type: 'ethereum' });"
click at [370, 177] on span "createdWallet" at bounding box center [339, 178] width 63 height 11
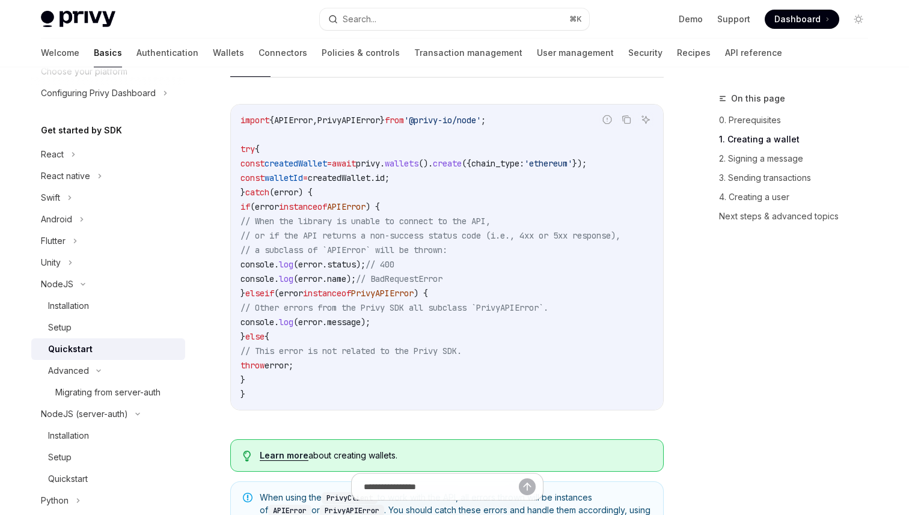
scroll to position [0, 0]
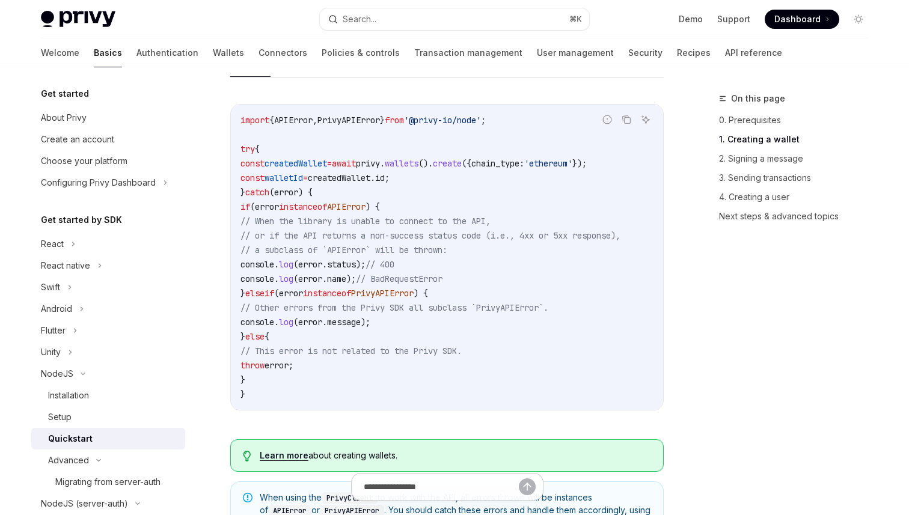
click at [87, 15] on img at bounding box center [78, 19] width 75 height 17
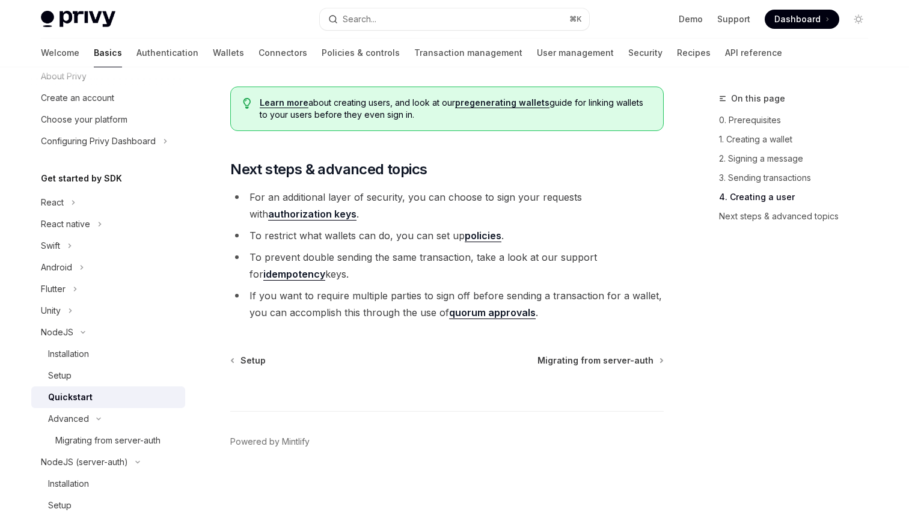
scroll to position [42, 0]
click at [145, 329] on div "NodeJS" at bounding box center [108, 332] width 154 height 22
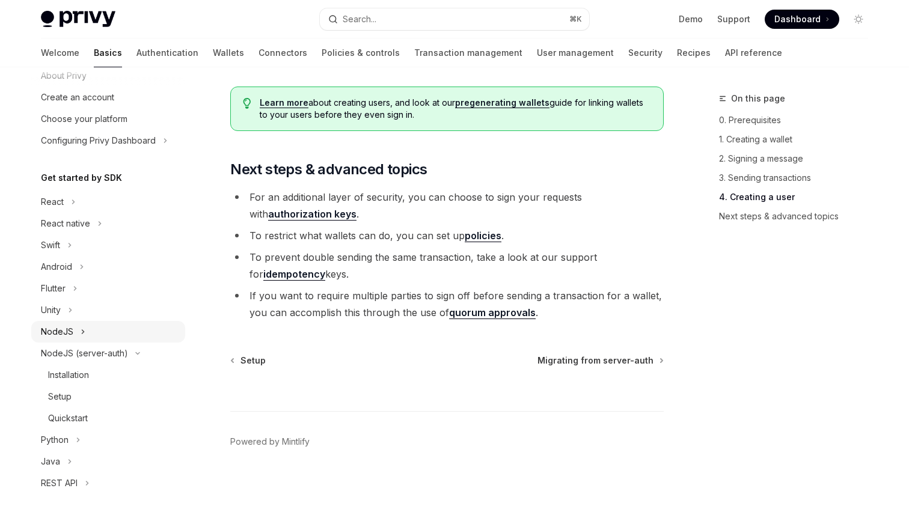
click at [145, 329] on div "NodeJS" at bounding box center [108, 332] width 154 height 22
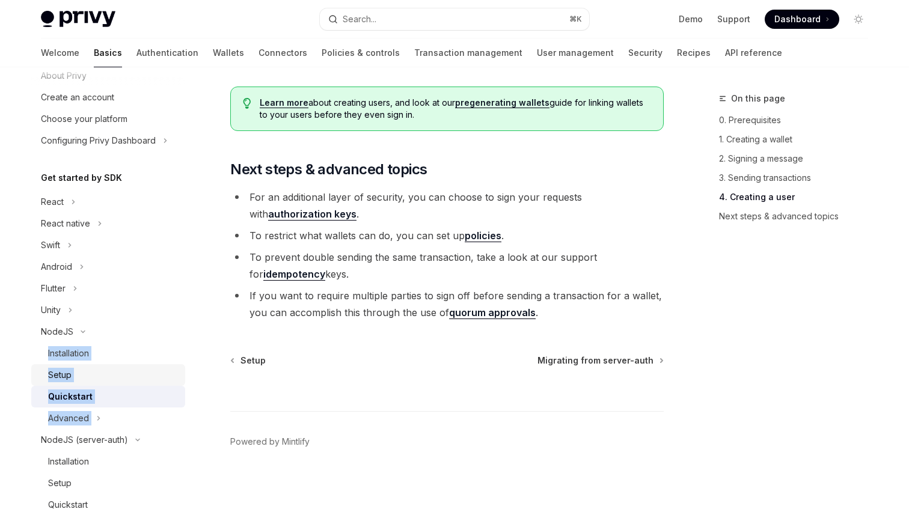
click at [130, 375] on div "Setup" at bounding box center [113, 375] width 130 height 14
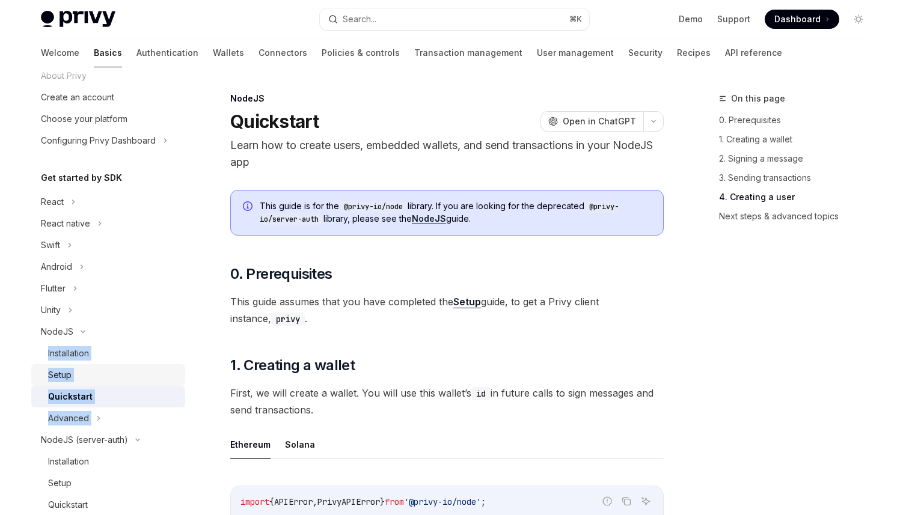
type textarea "*"
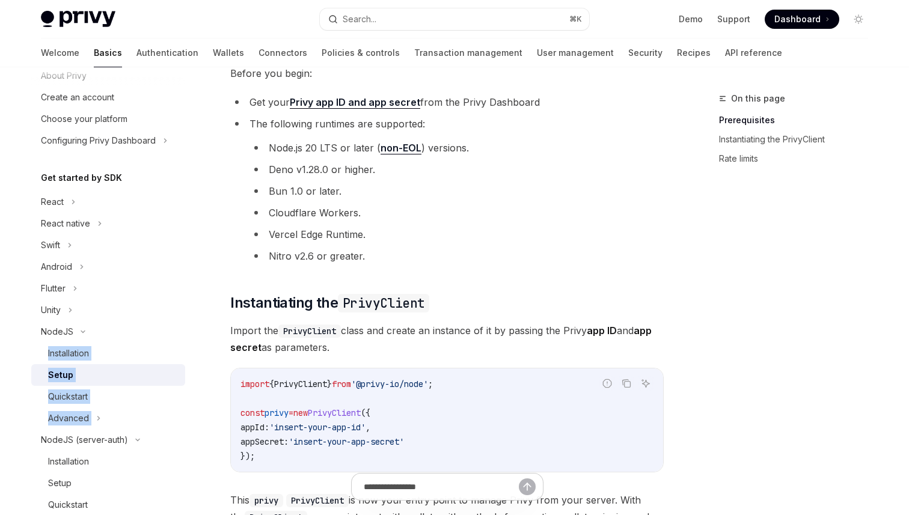
scroll to position [235, 0]
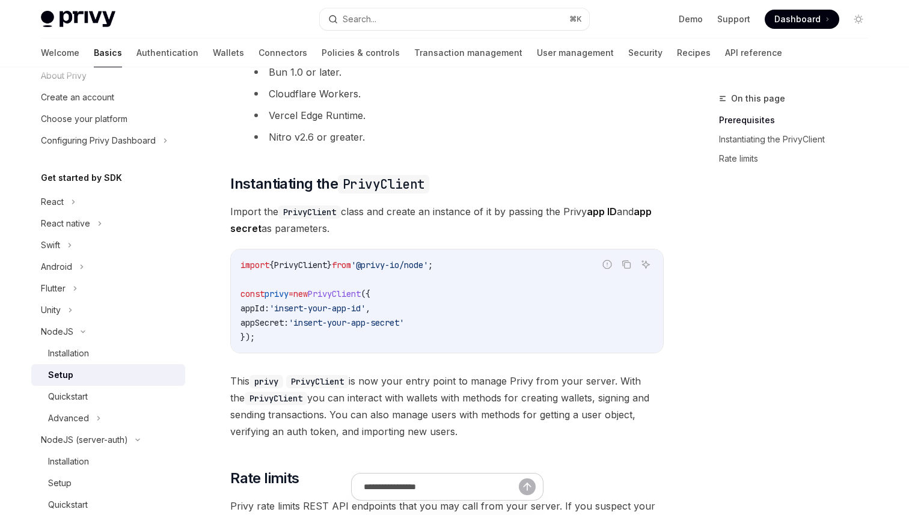
click at [552, 112] on li "Vercel Edge Runtime." at bounding box center [457, 115] width 414 height 17
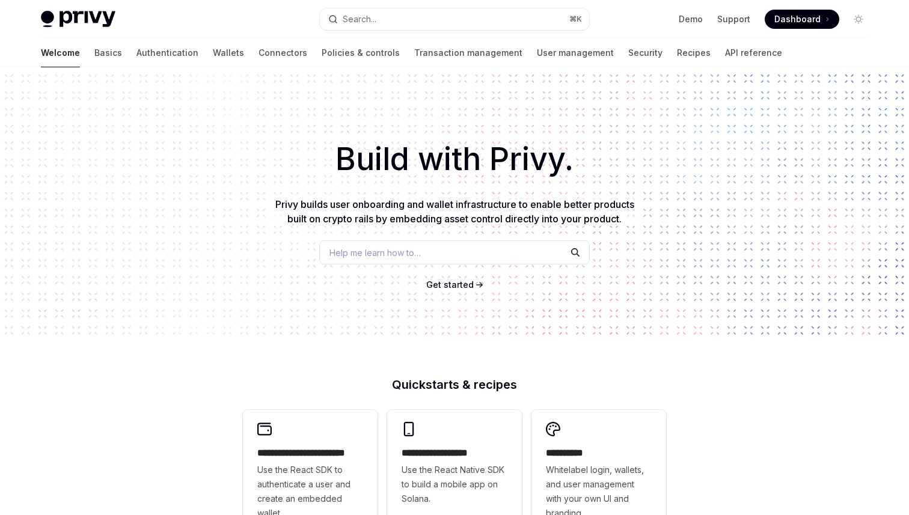
click at [508, 17] on button "Search... ⌘ K" at bounding box center [454, 19] width 269 height 22
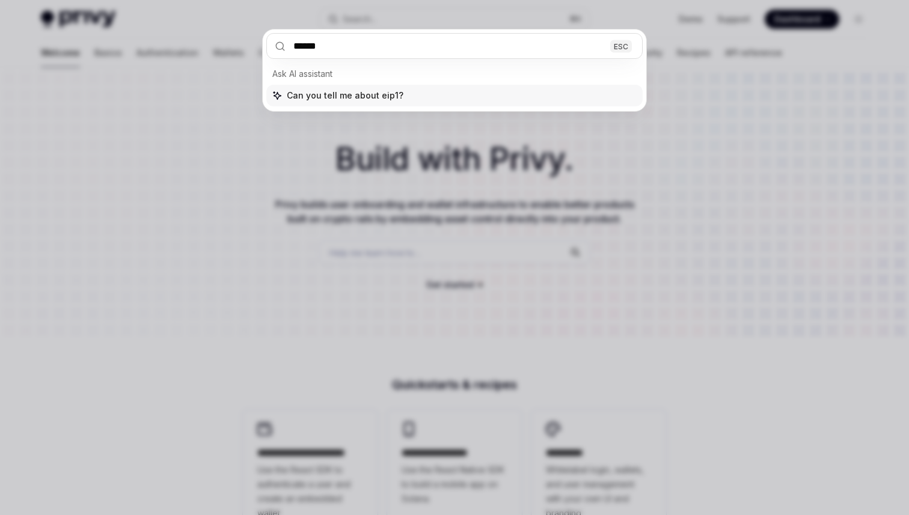
type input "*******"
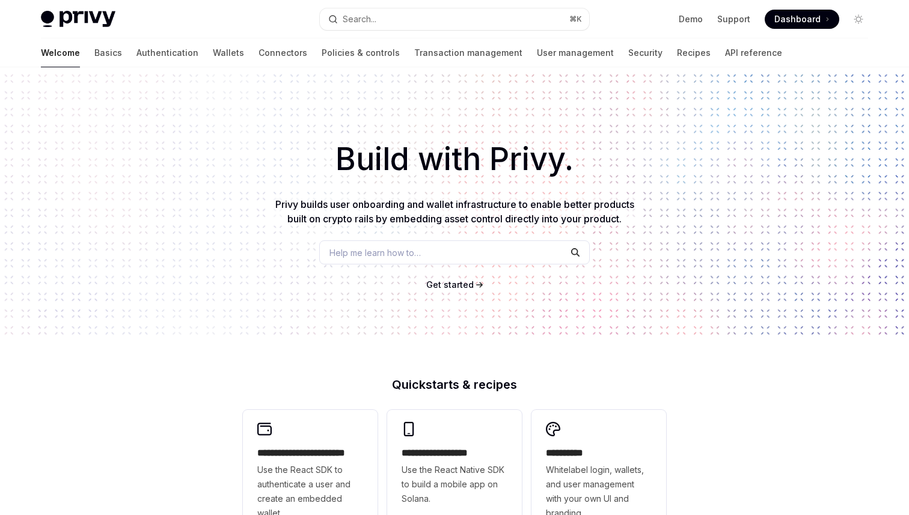
type textarea "*"
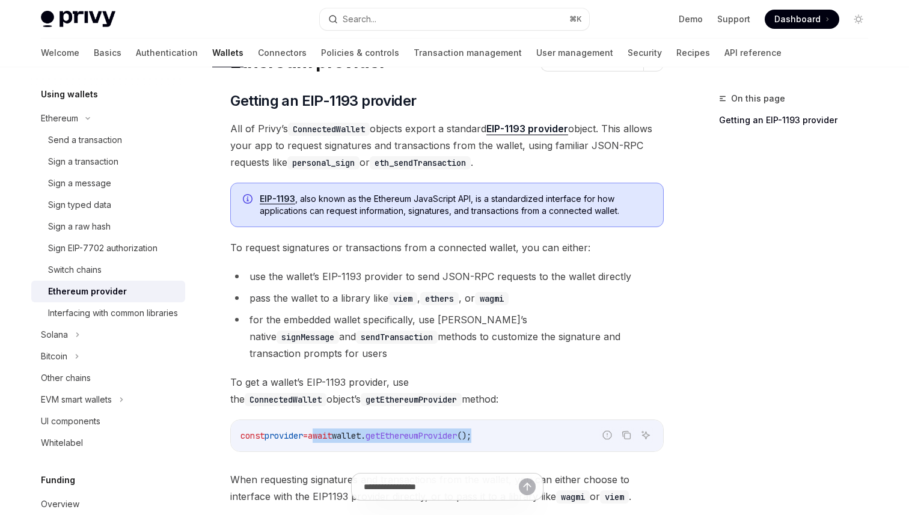
drag, startPoint x: 327, startPoint y: 419, endPoint x: 562, endPoint y: 417, distance: 235.8
click at [562, 429] on code "const provider = await wallet . getEthereumProvider ();" at bounding box center [447, 436] width 413 height 14
copy span "await wallet . getEthereumProvider ();"
click at [355, 127] on code "ConnectedWallet" at bounding box center [329, 129] width 82 height 13
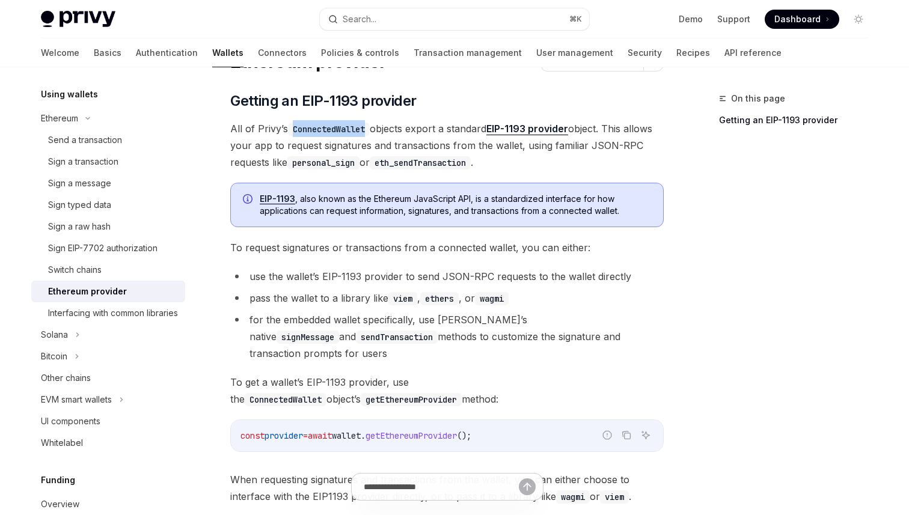
copy code "ConnectedWallet"
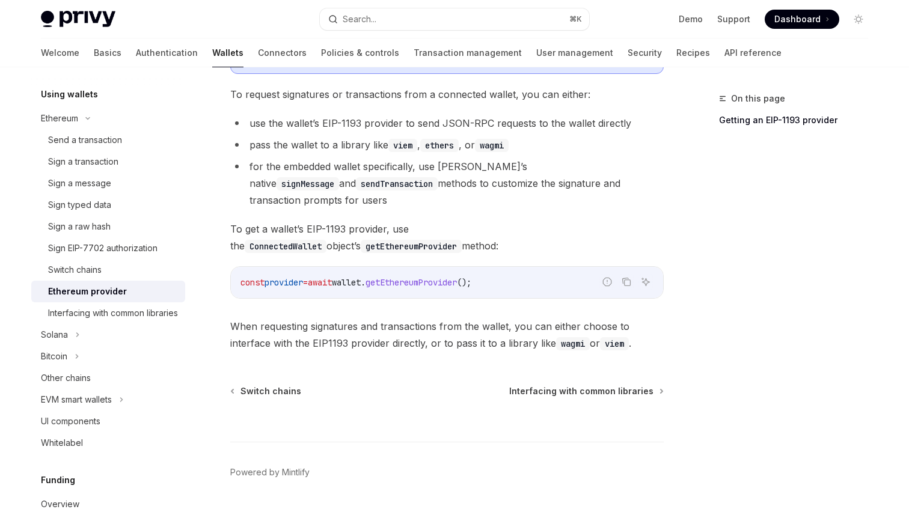
scroll to position [227, 0]
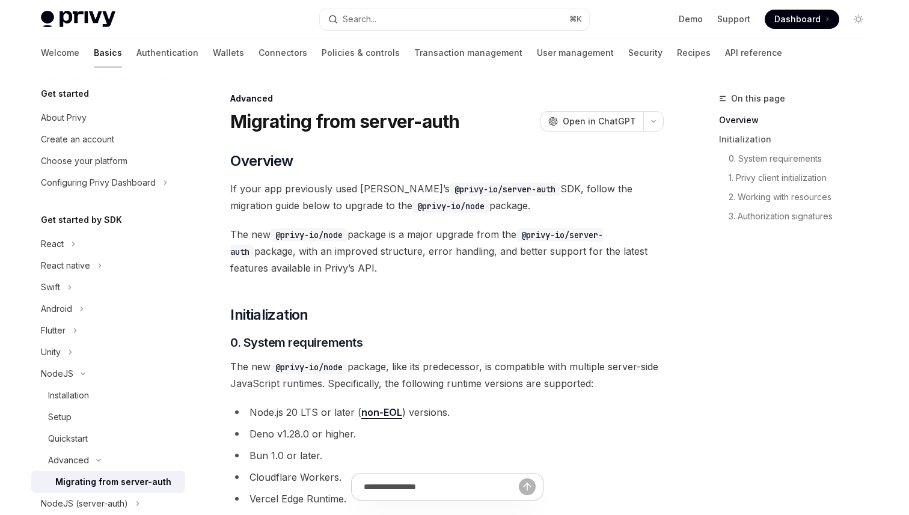
click at [123, 484] on div "Migrating from server-auth" at bounding box center [113, 482] width 116 height 14
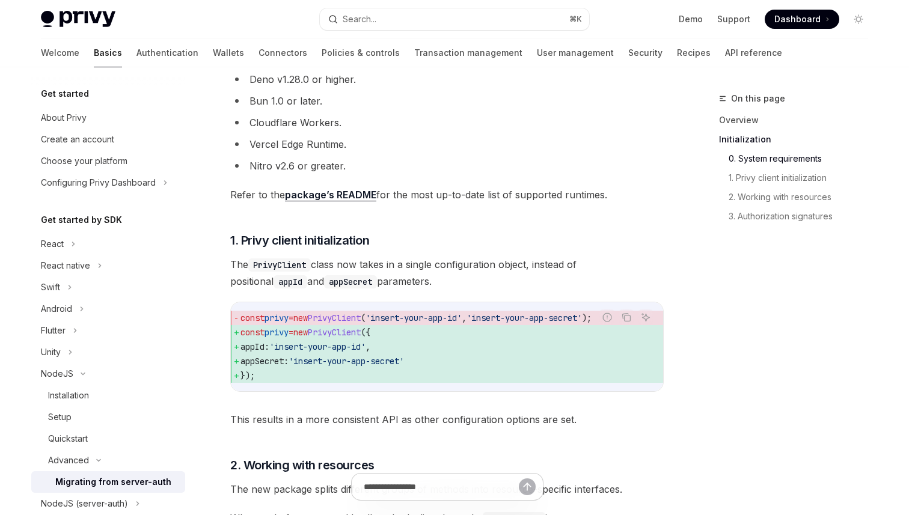
scroll to position [407, 0]
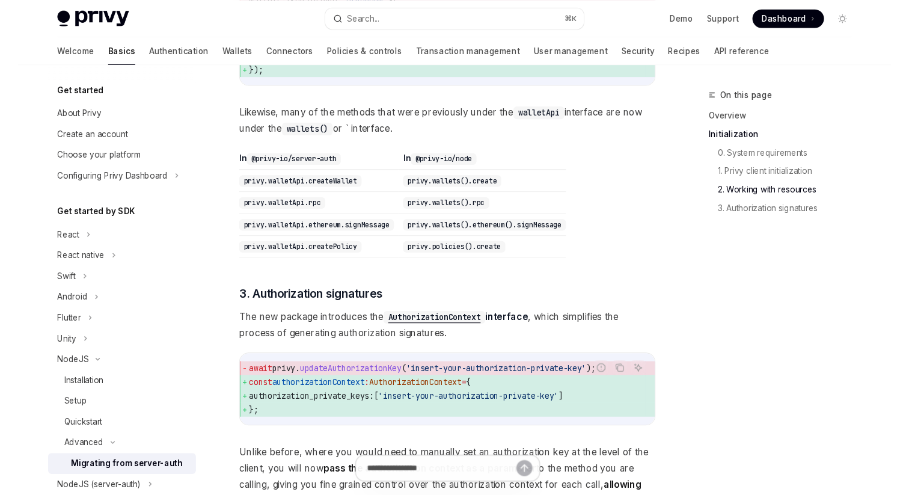
scroll to position [1078, 0]
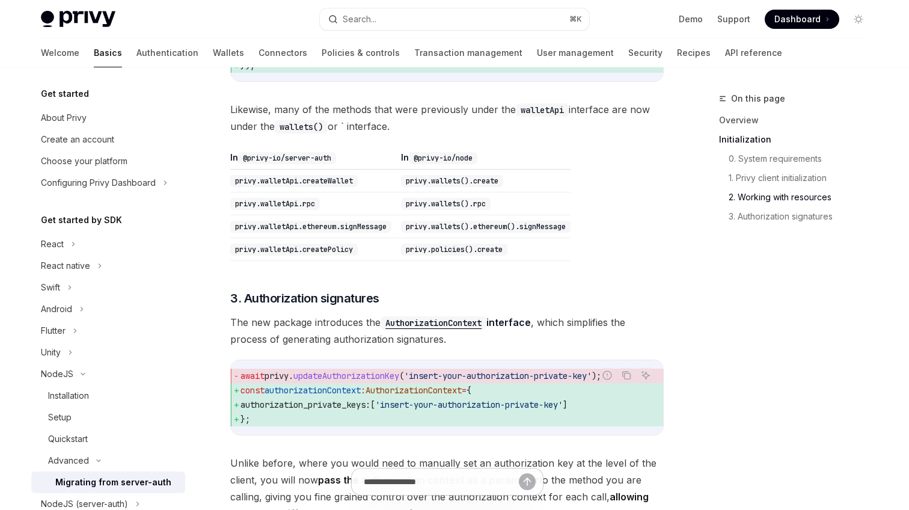
type textarea "*"
